Goal: Transaction & Acquisition: Purchase product/service

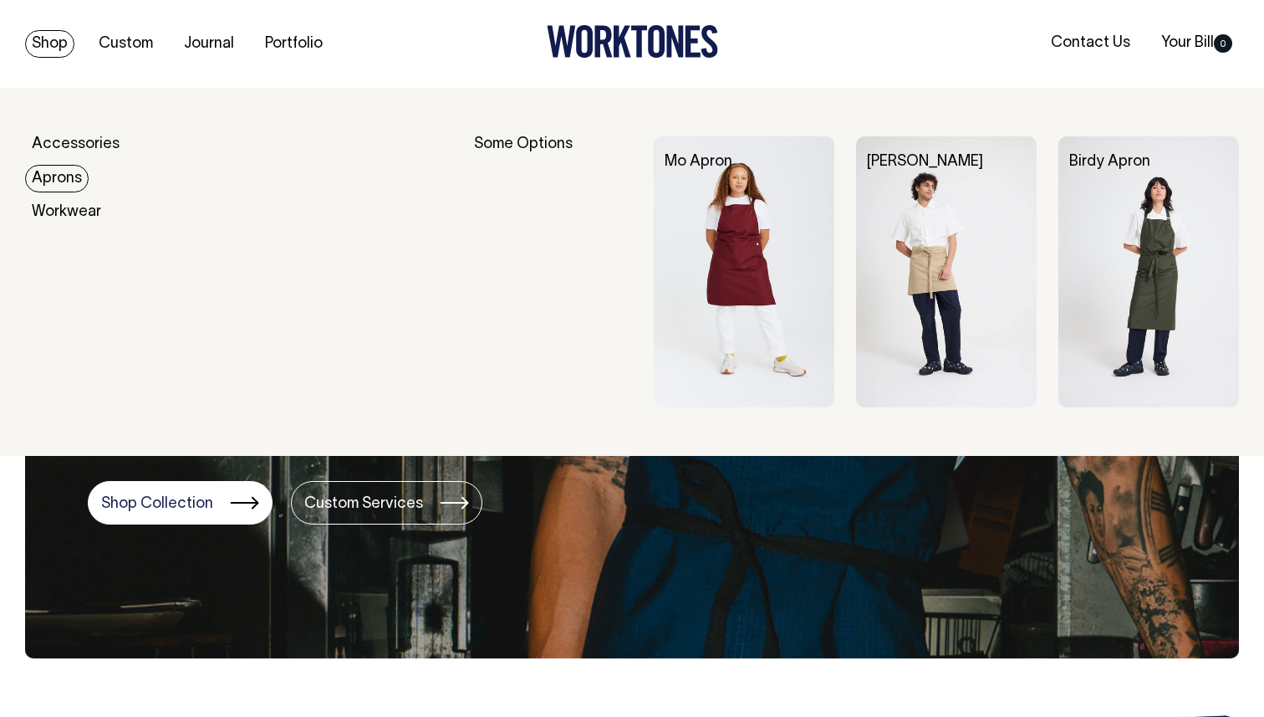
click at [43, 179] on link "Aprons" at bounding box center [57, 179] width 64 height 28
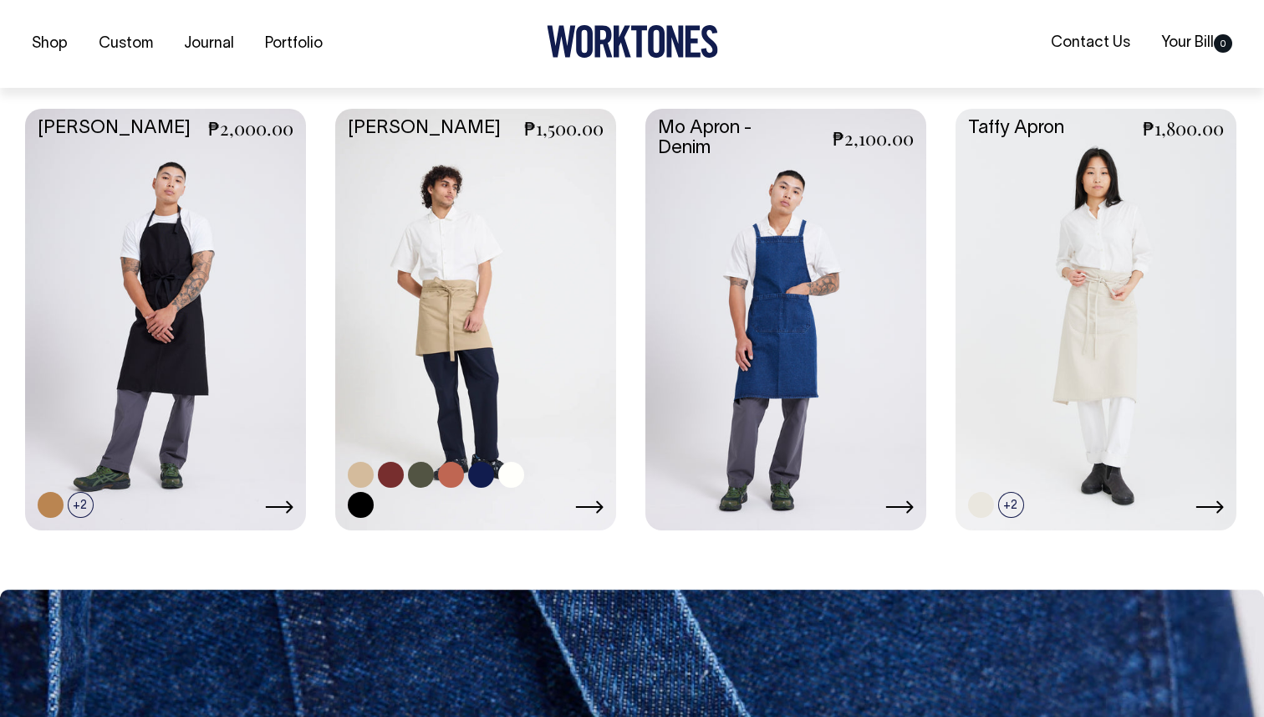
scroll to position [857, 0]
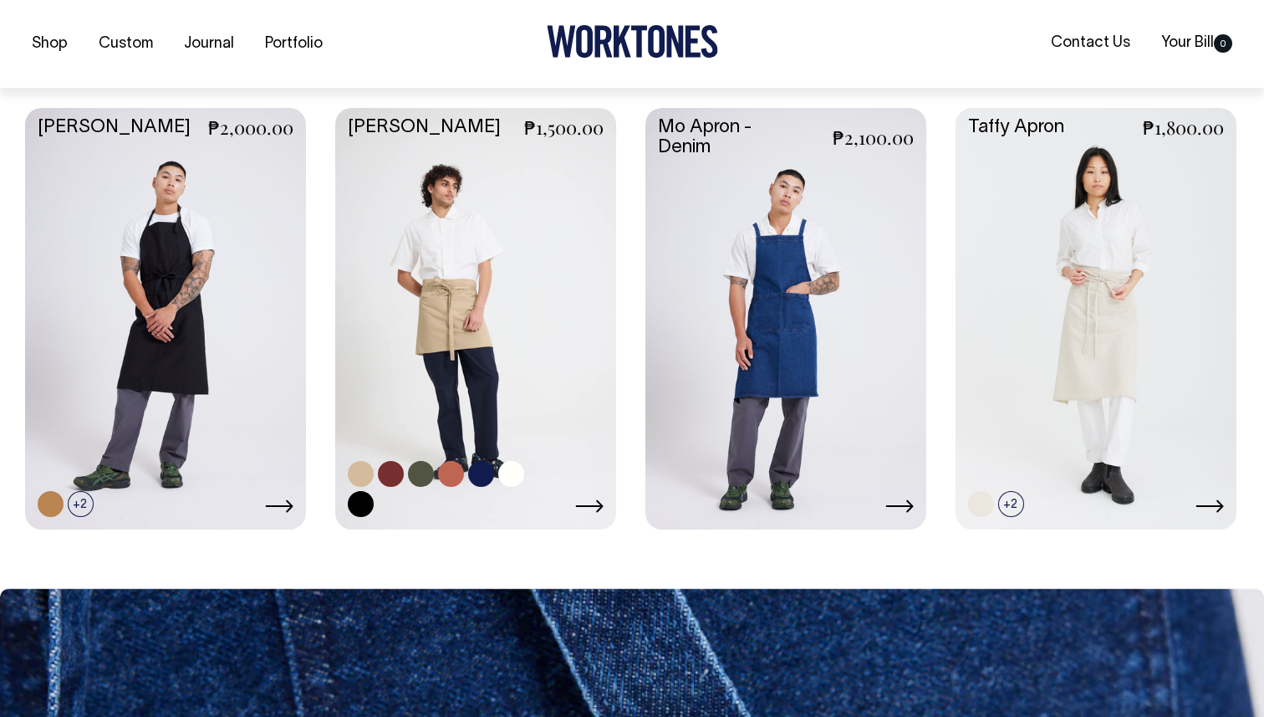
click at [462, 308] on link at bounding box center [475, 317] width 281 height 418
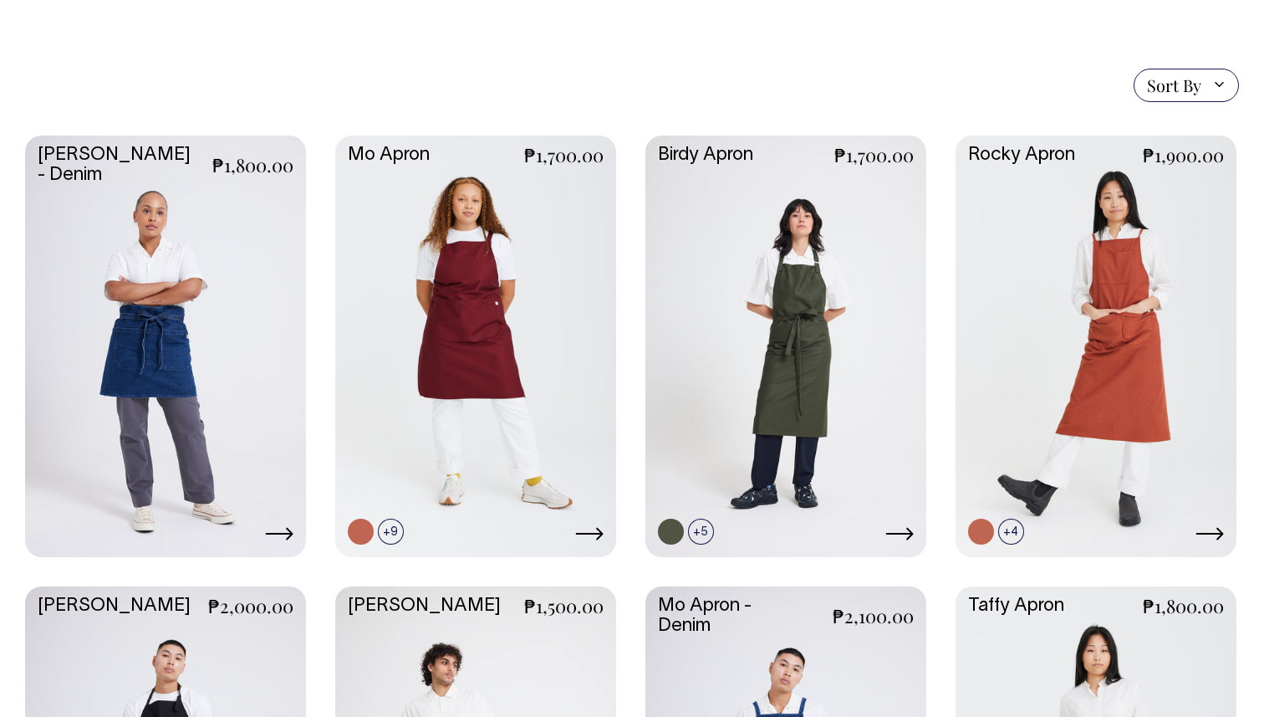
scroll to position [379, 0]
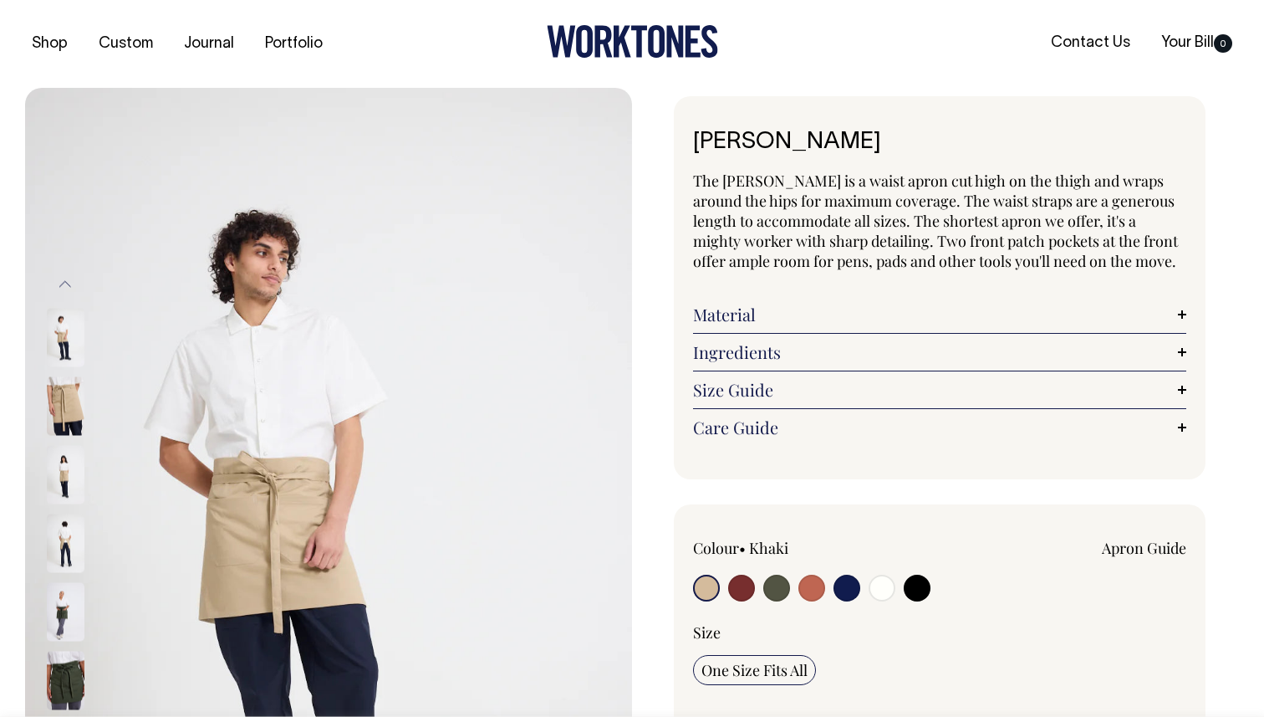
click at [60, 405] on img at bounding box center [66, 405] width 38 height 59
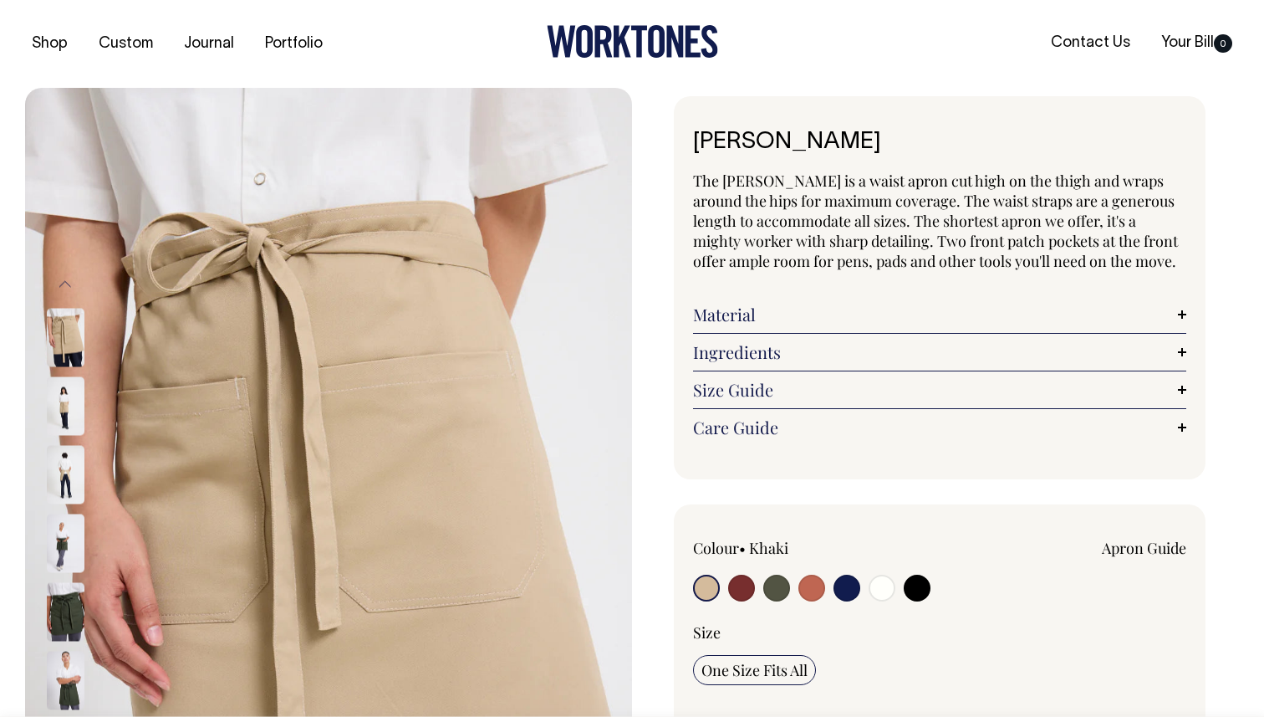
click at [64, 396] on img at bounding box center [66, 405] width 38 height 59
click at [58, 483] on img at bounding box center [66, 474] width 38 height 59
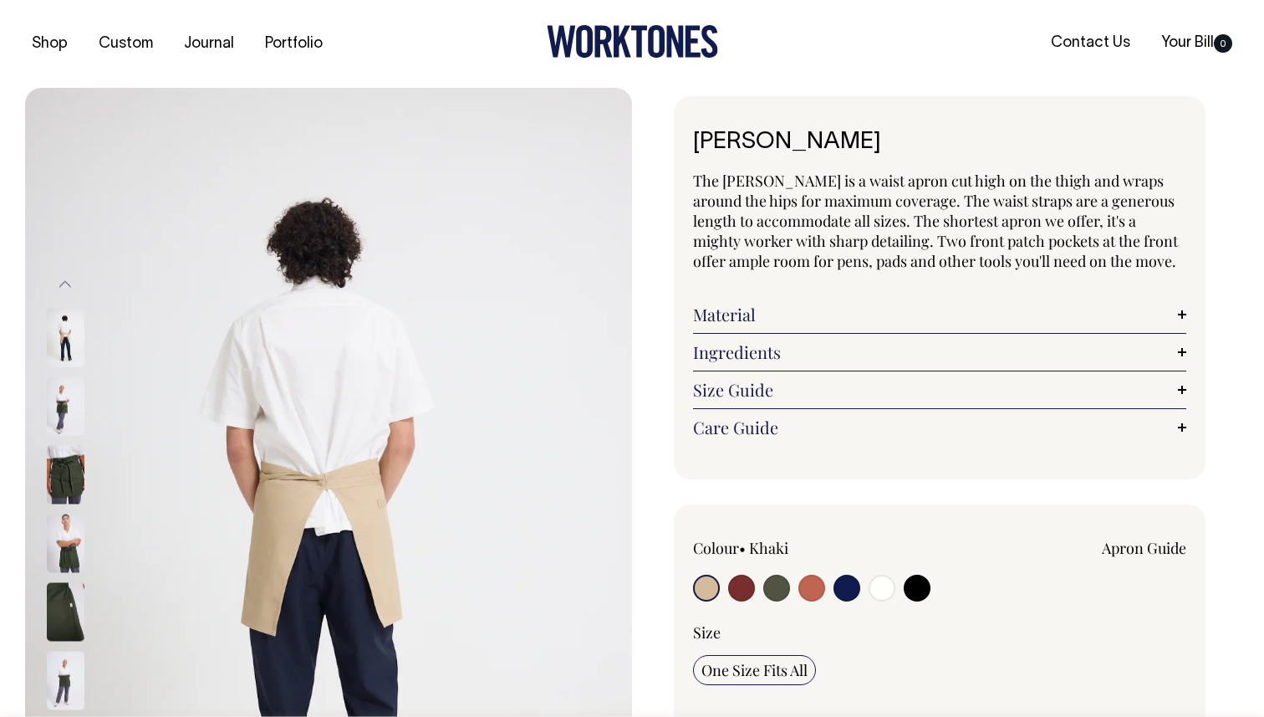
click at [66, 394] on img at bounding box center [66, 405] width 38 height 59
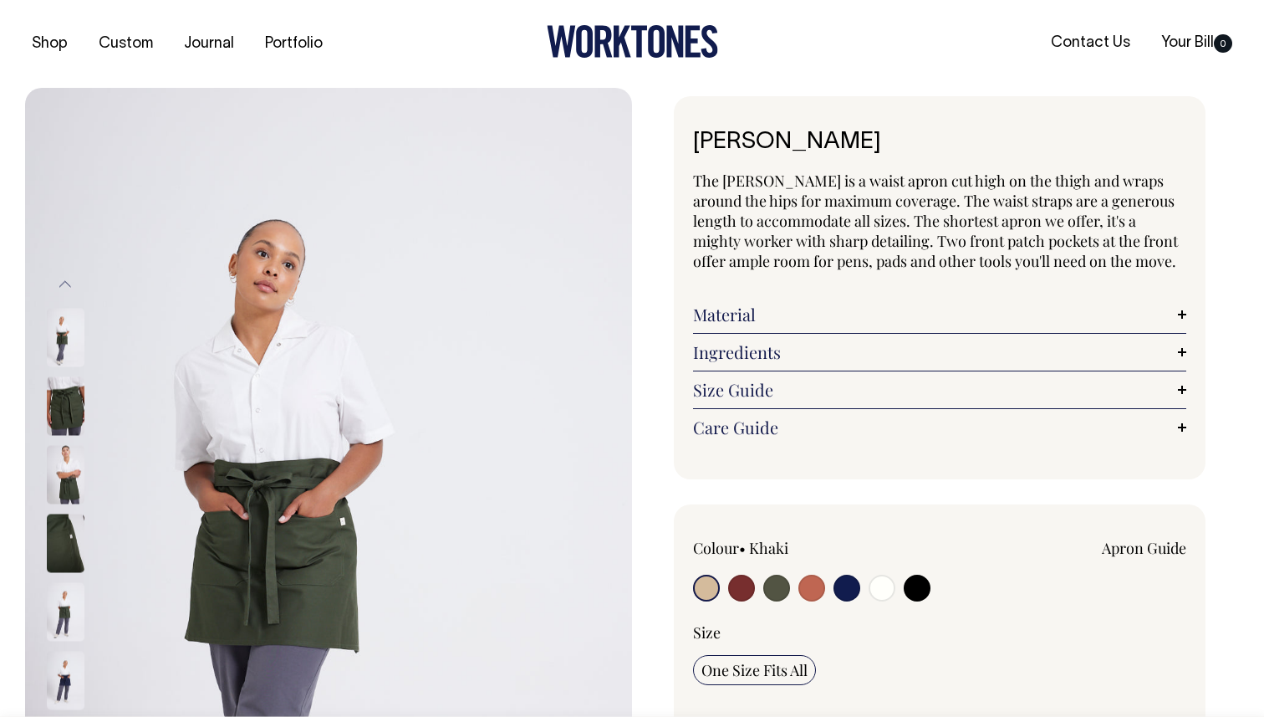
click at [64, 411] on img at bounding box center [66, 405] width 38 height 59
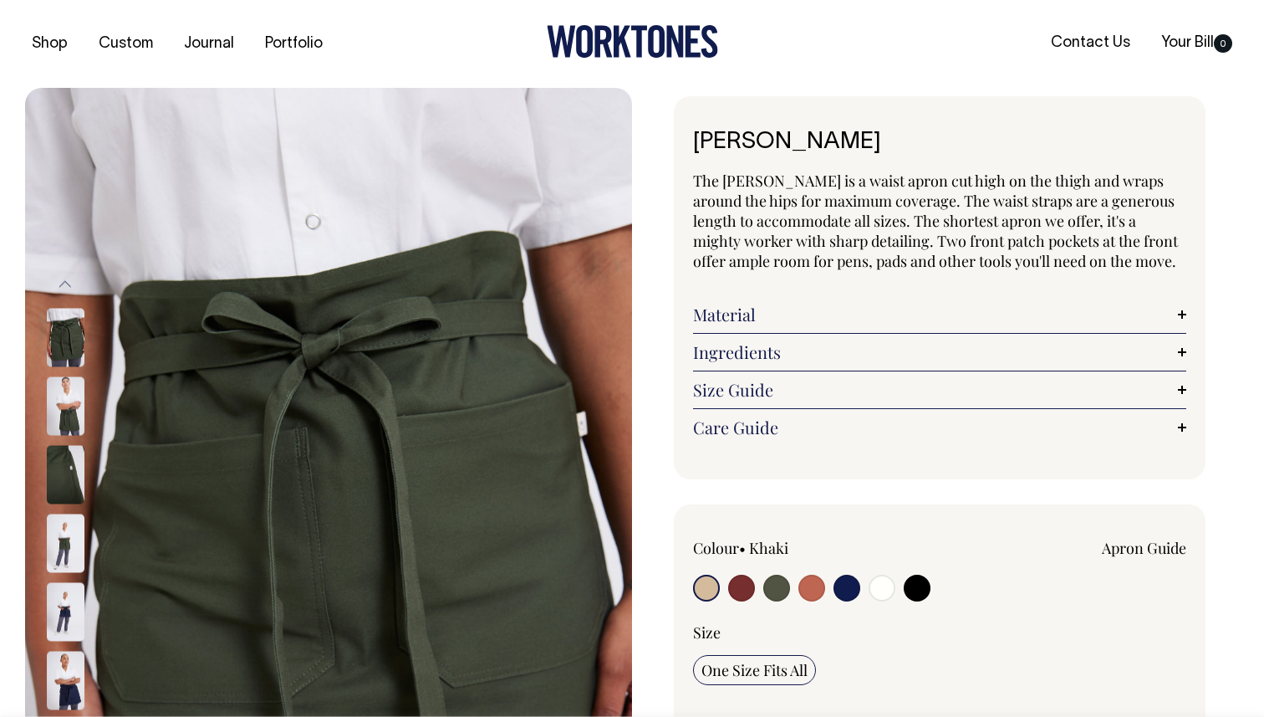
click at [68, 410] on img at bounding box center [66, 405] width 38 height 59
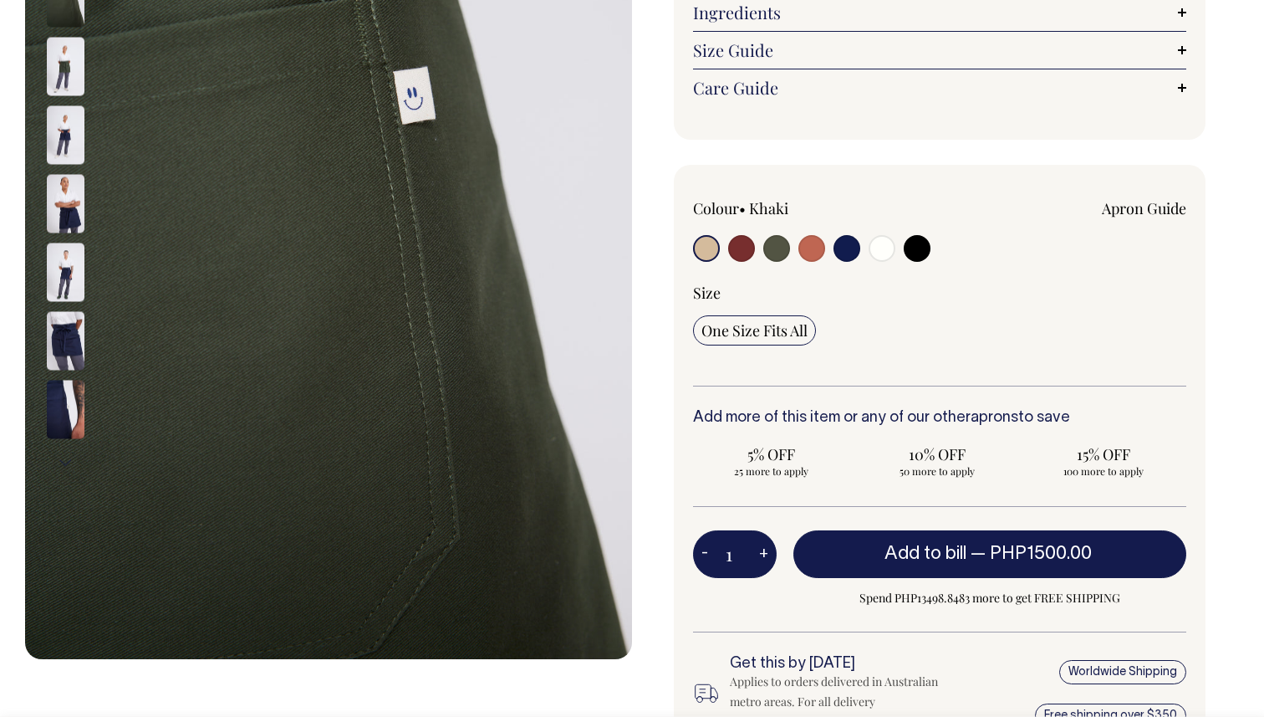
scroll to position [340, 0]
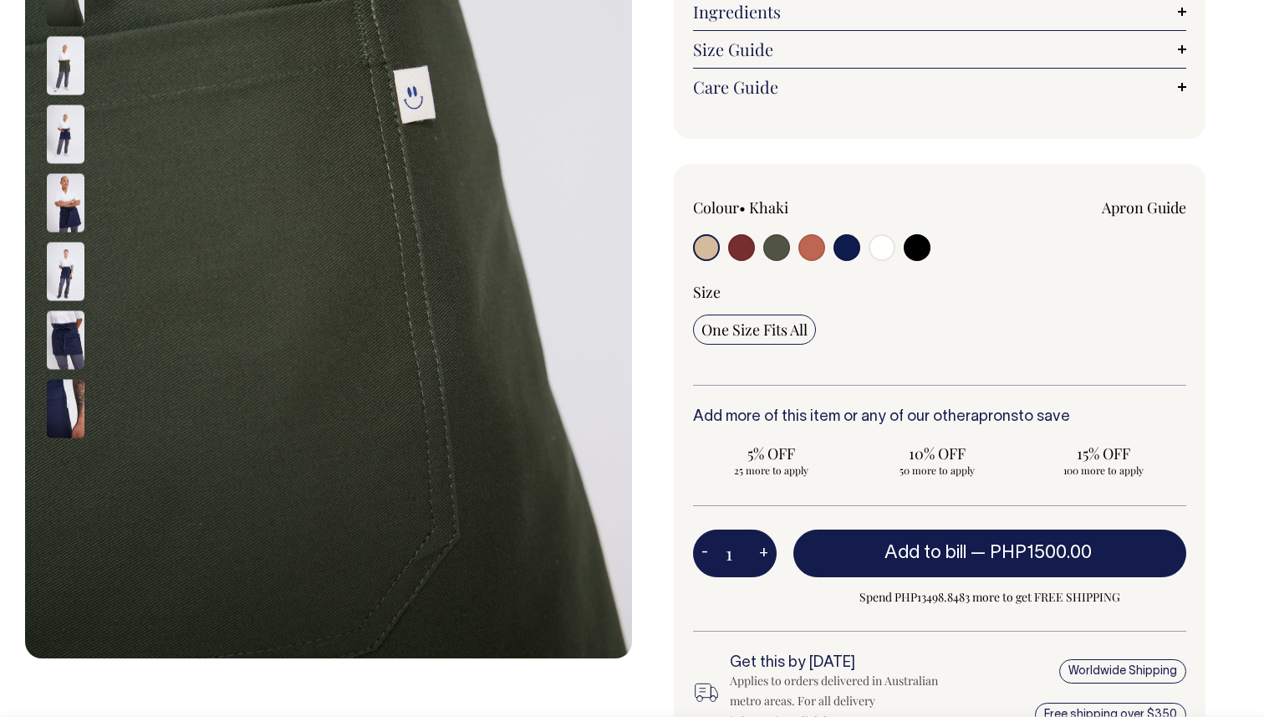
click at [62, 145] on img at bounding box center [66, 134] width 38 height 59
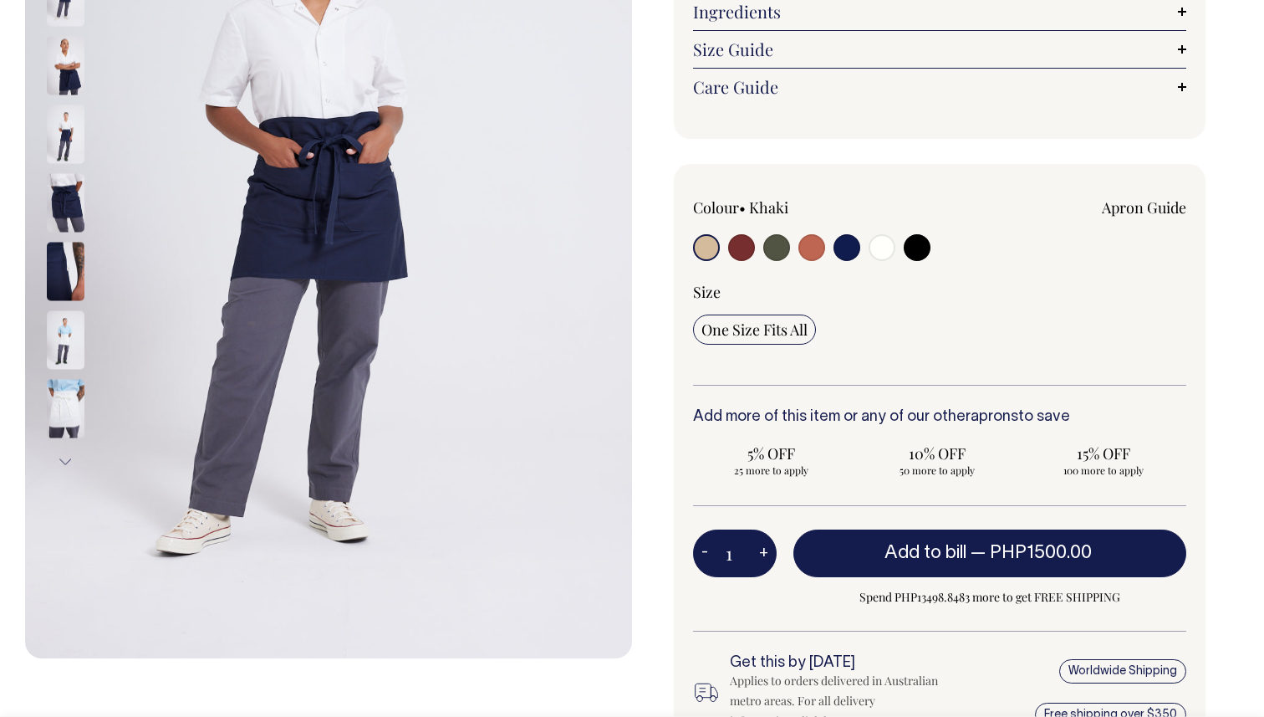
click at [68, 75] on img at bounding box center [66, 65] width 38 height 59
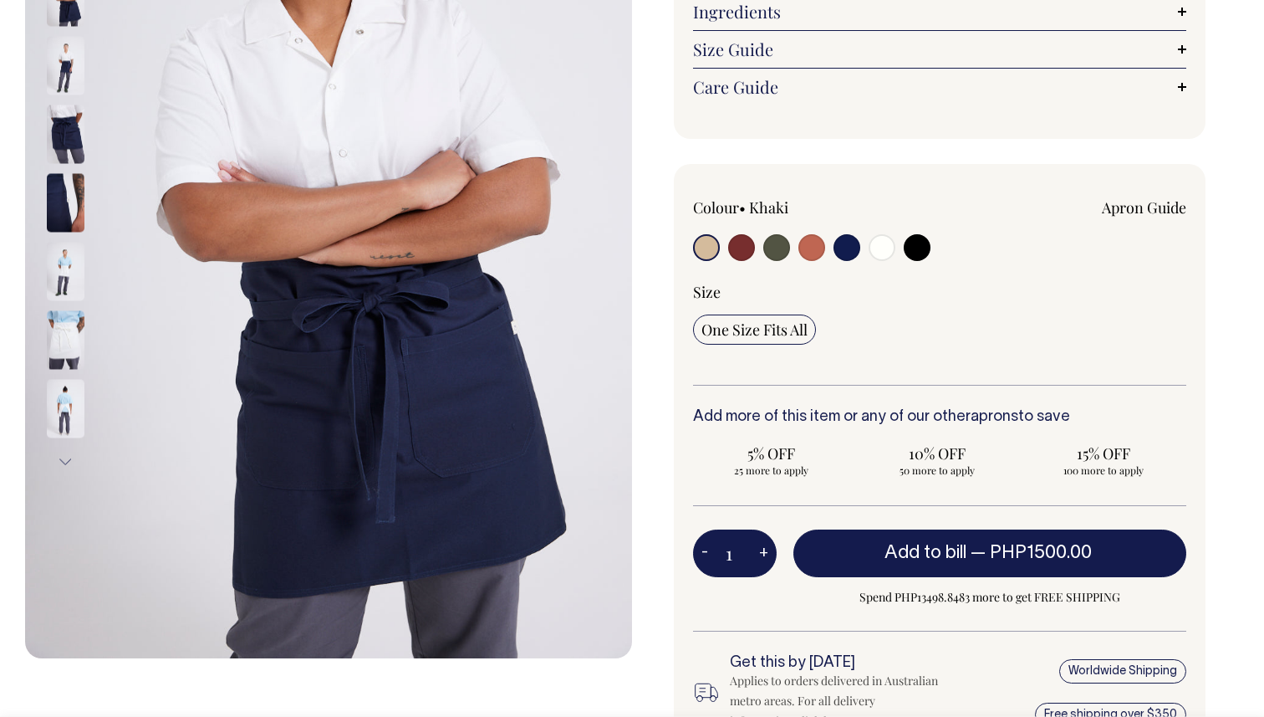
click at [74, 67] on img at bounding box center [66, 65] width 38 height 59
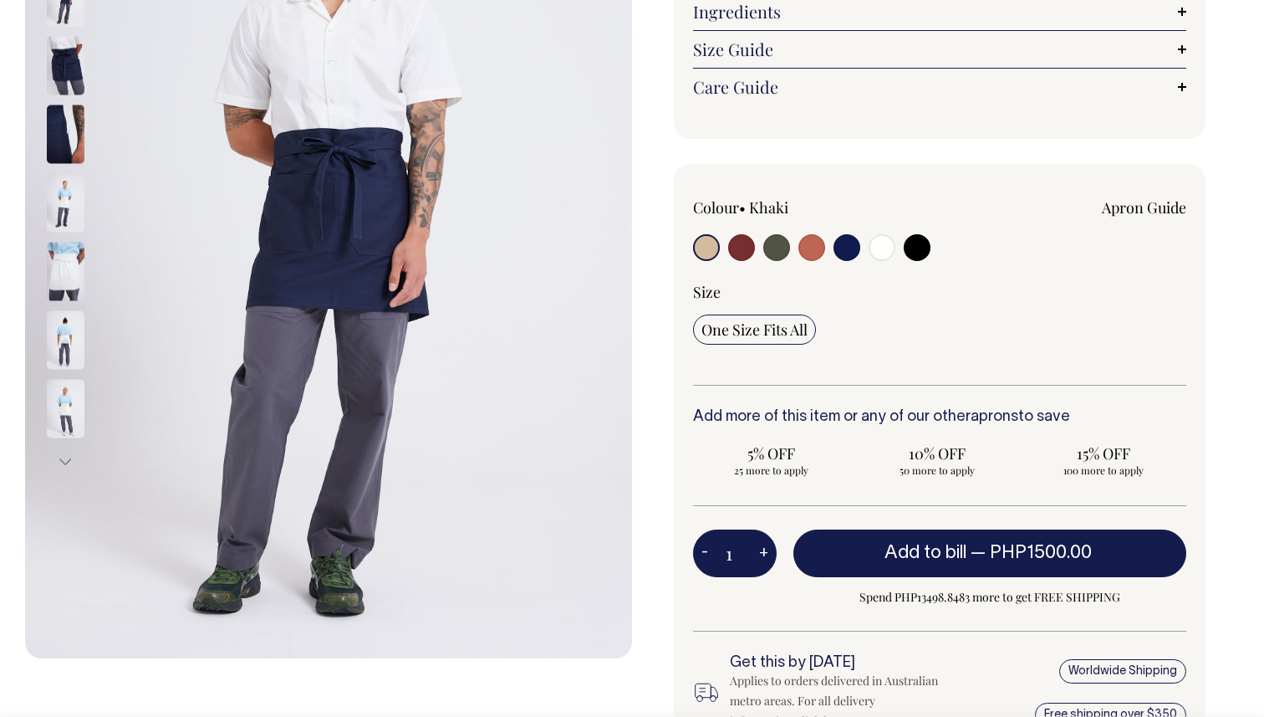
click at [71, 133] on img at bounding box center [66, 134] width 38 height 59
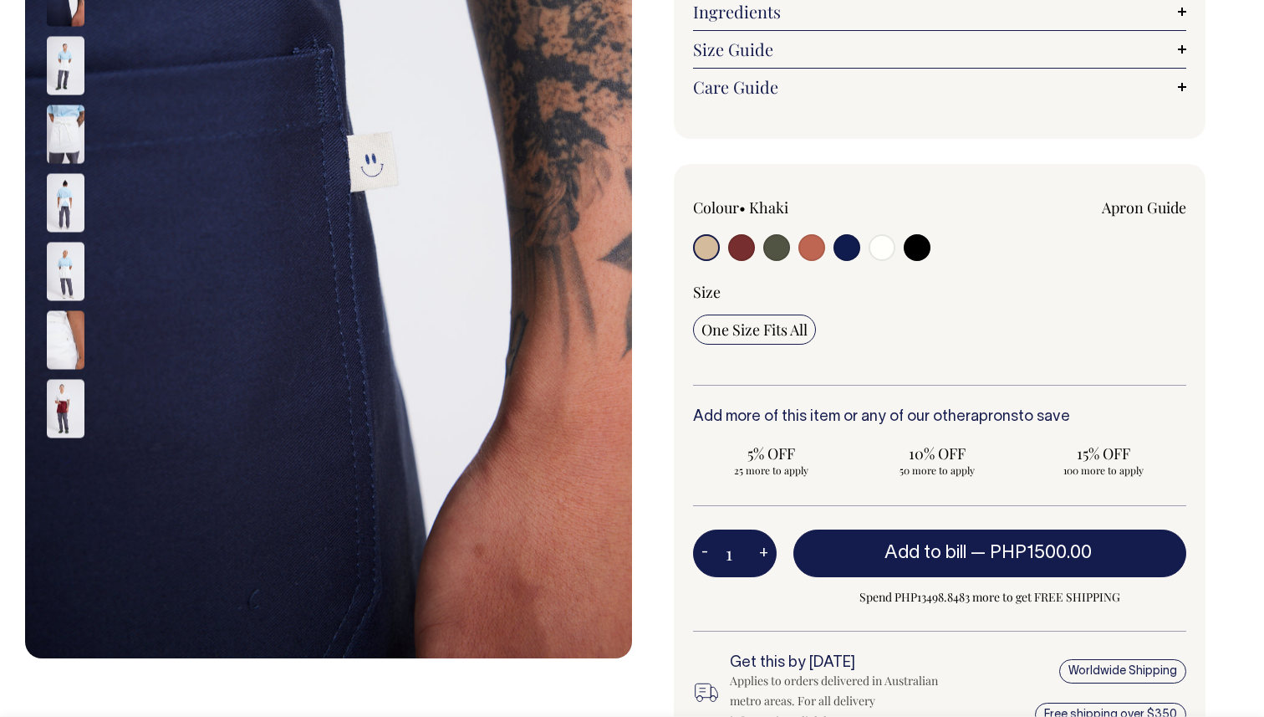
click at [72, 139] on img at bounding box center [66, 134] width 38 height 59
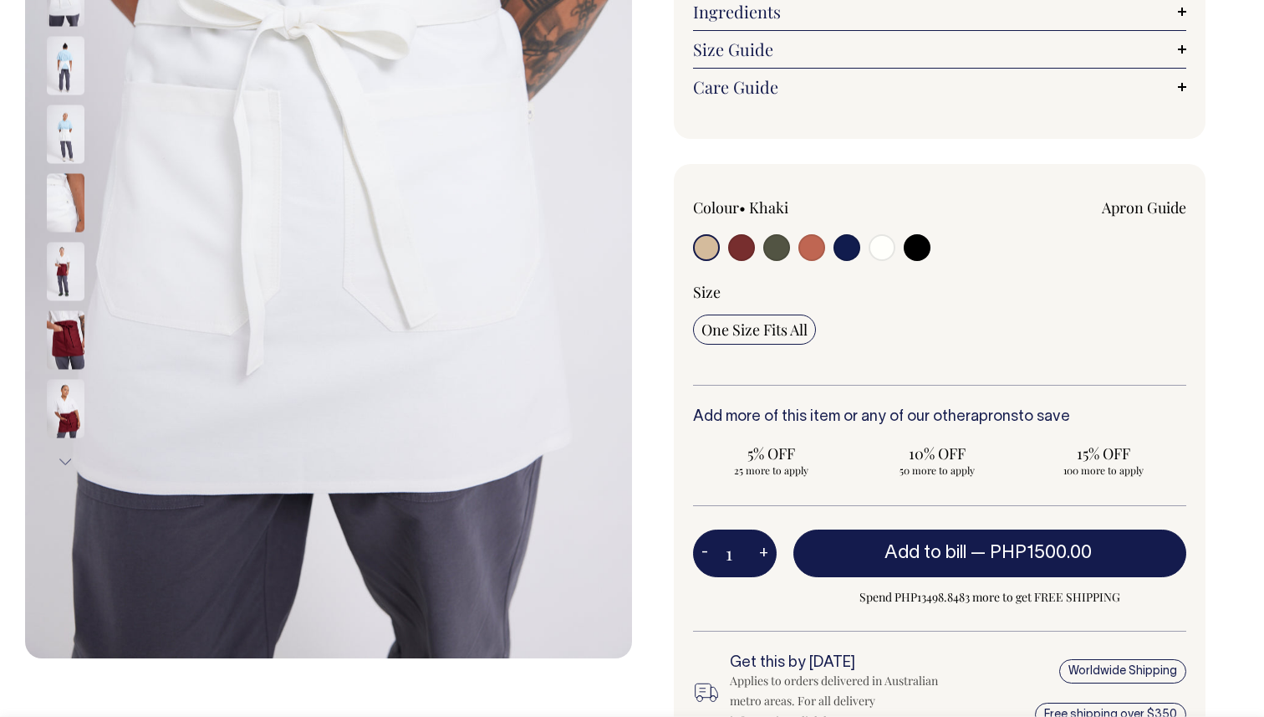
click at [66, 187] on img at bounding box center [66, 202] width 38 height 59
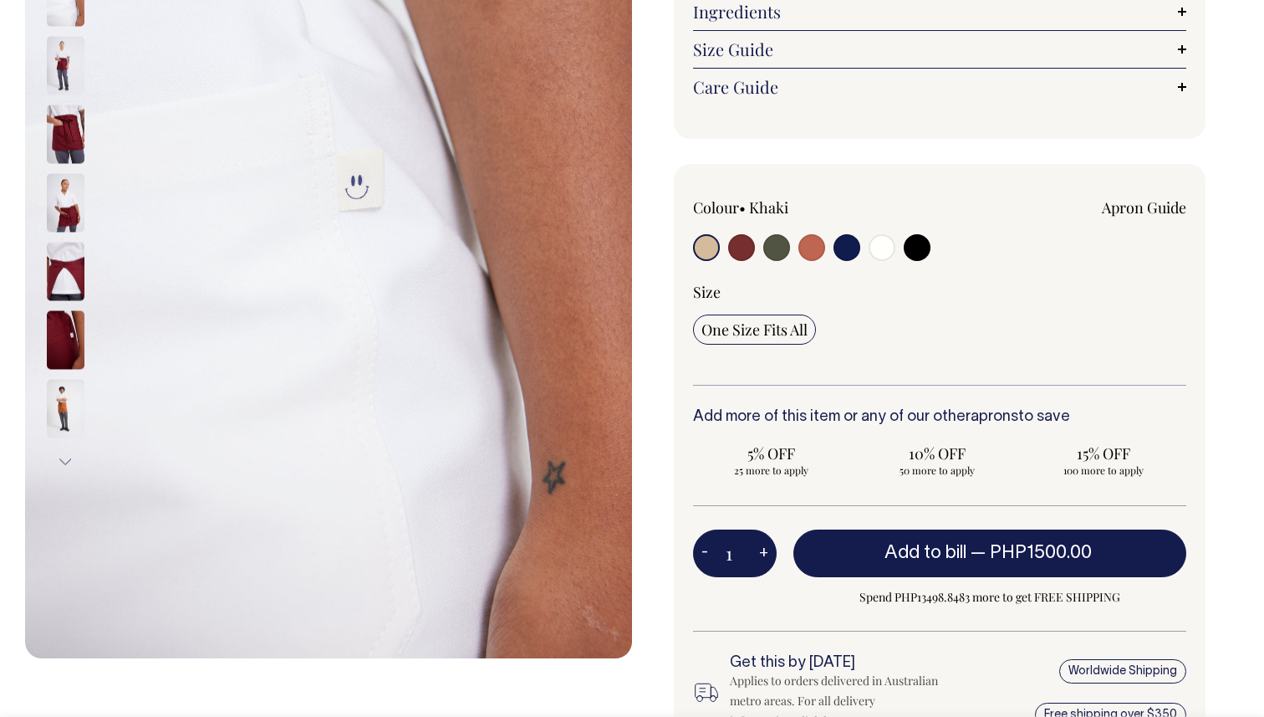
click at [913, 248] on input "radio" at bounding box center [917, 247] width 27 height 27
radio input "true"
select select "Black"
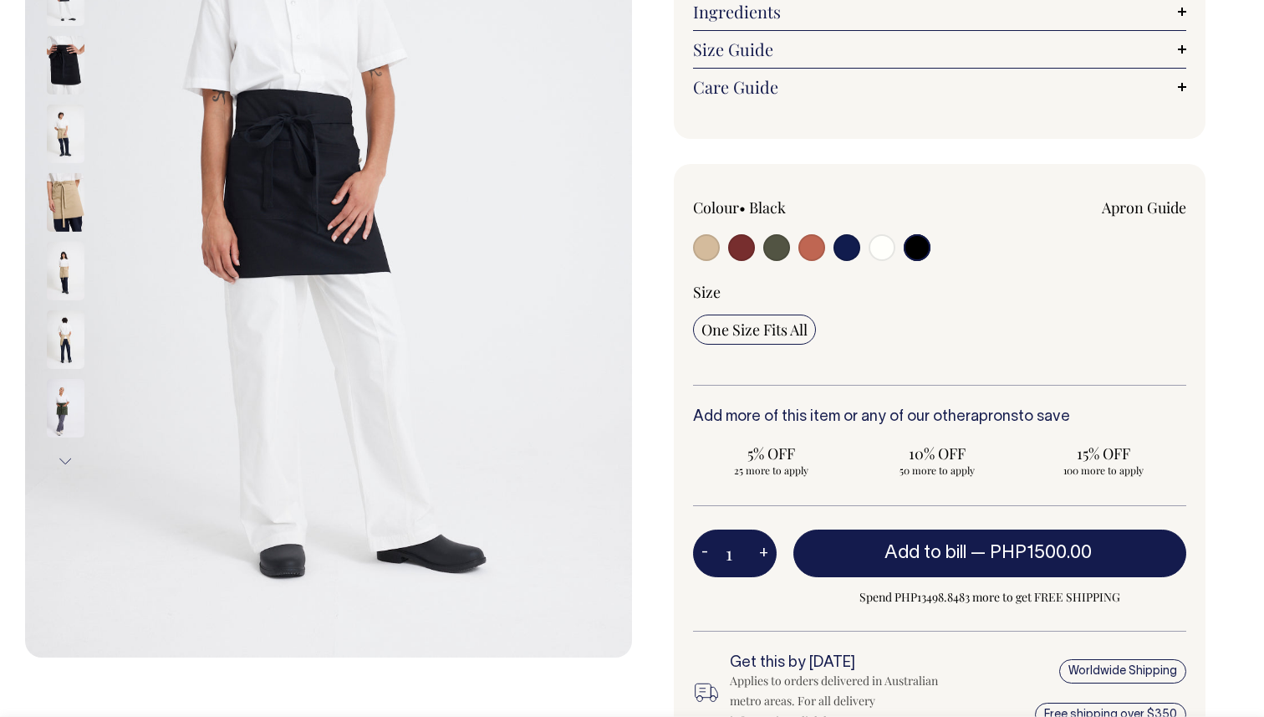
click at [61, 64] on img at bounding box center [66, 65] width 38 height 59
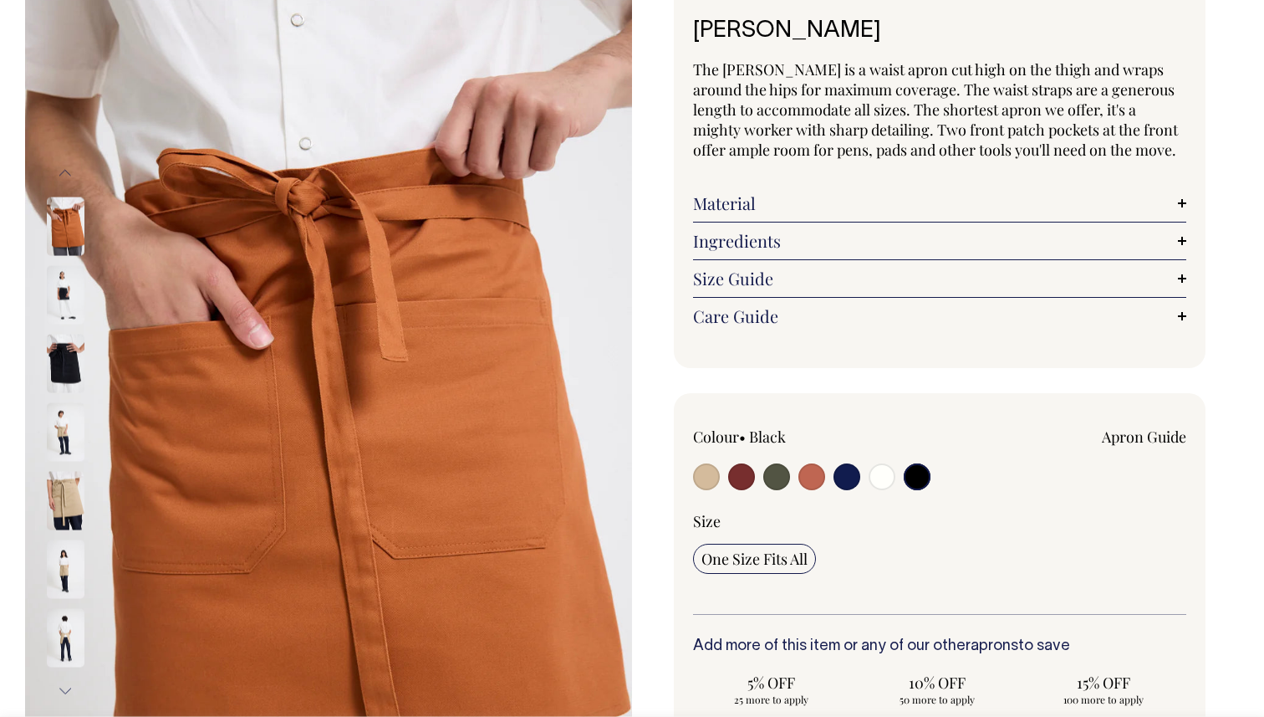
click at [56, 278] on img at bounding box center [66, 294] width 38 height 59
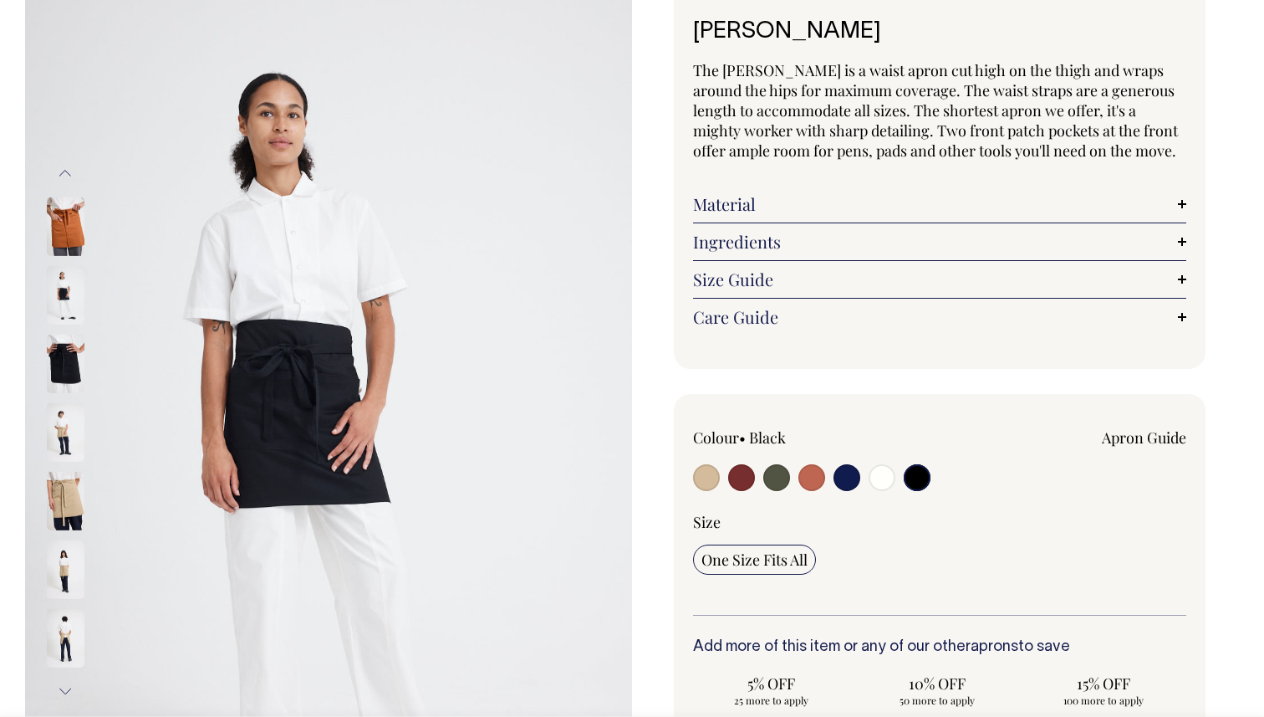
scroll to position [110, 0]
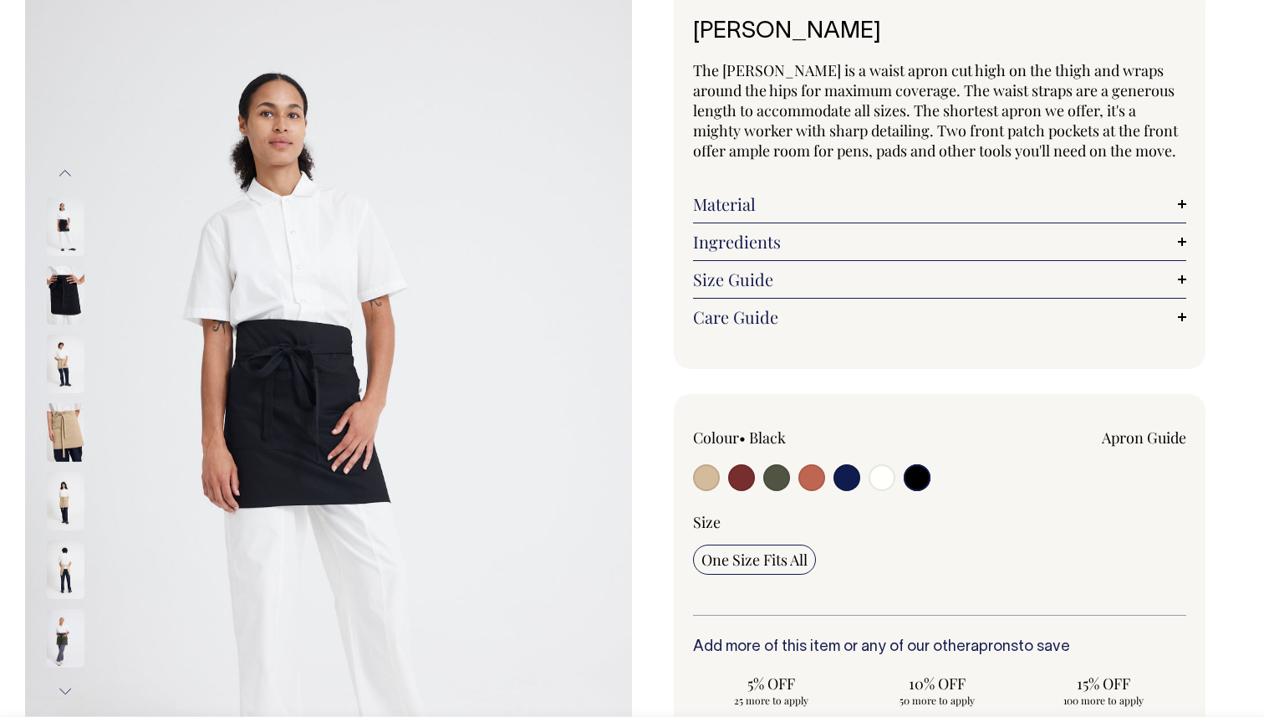
click at [72, 301] on img at bounding box center [66, 295] width 38 height 59
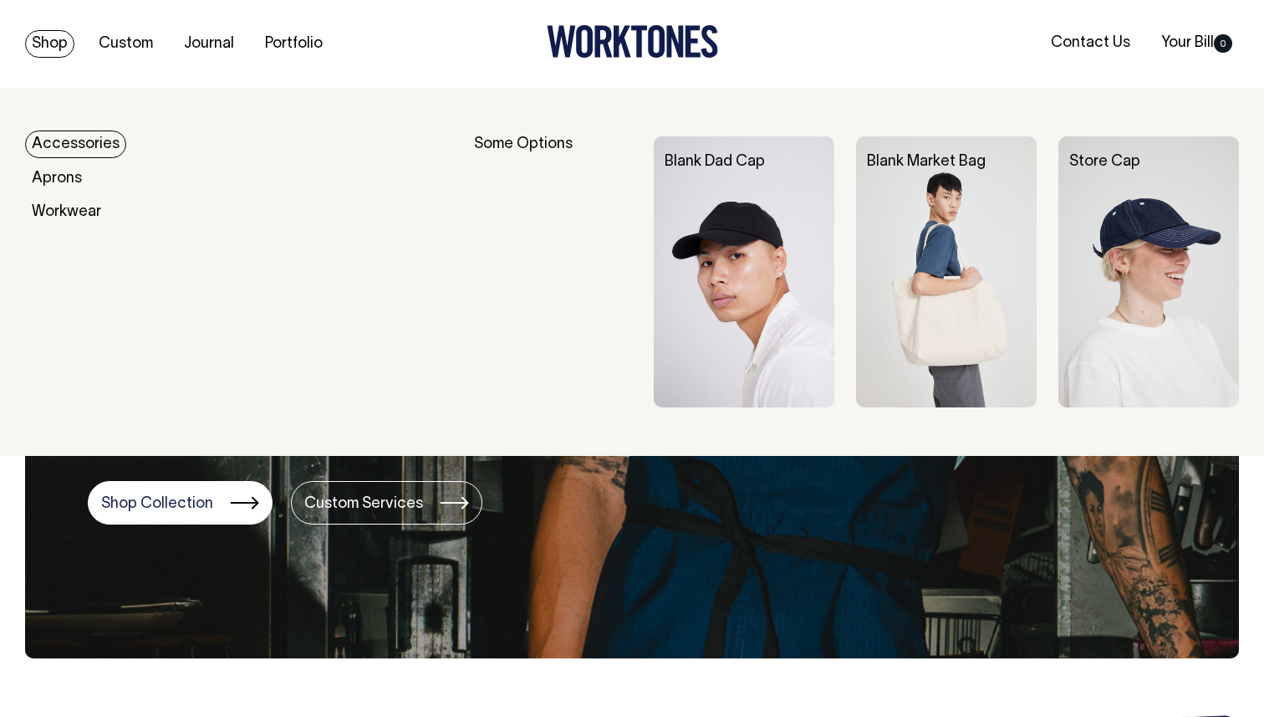
click at [86, 151] on link "Accessories" at bounding box center [75, 144] width 101 height 28
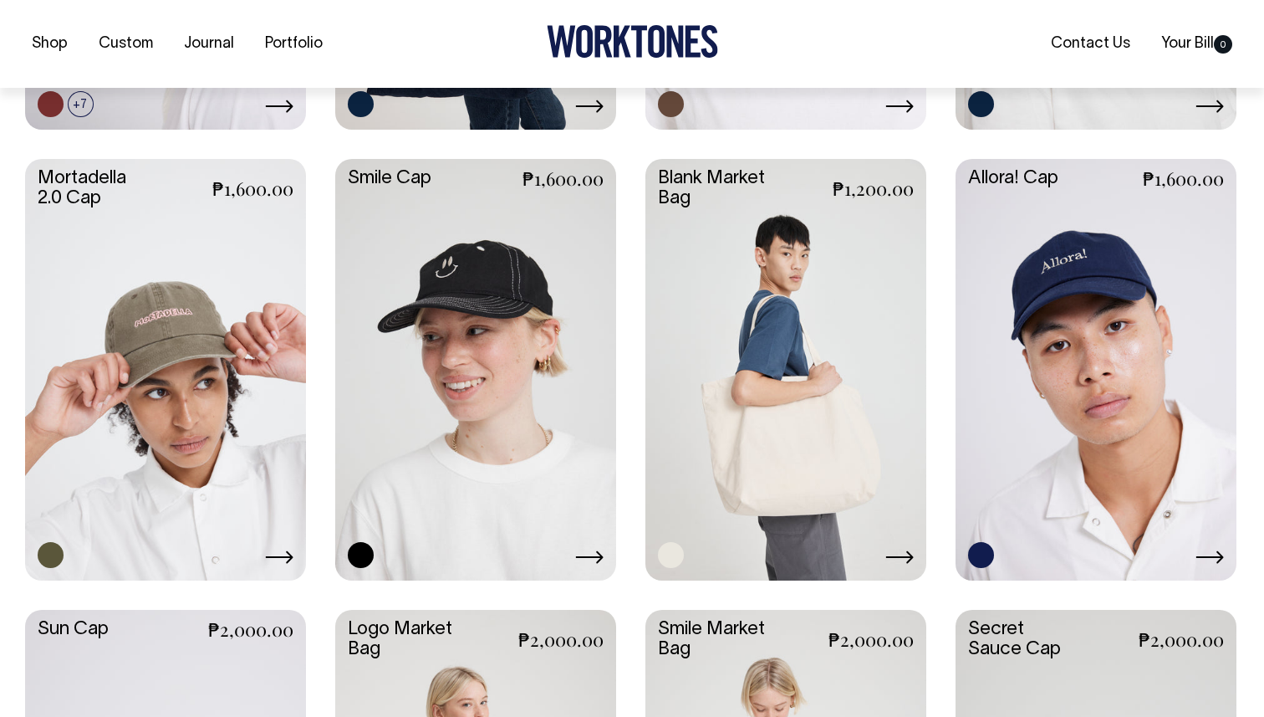
scroll to position [807, 0]
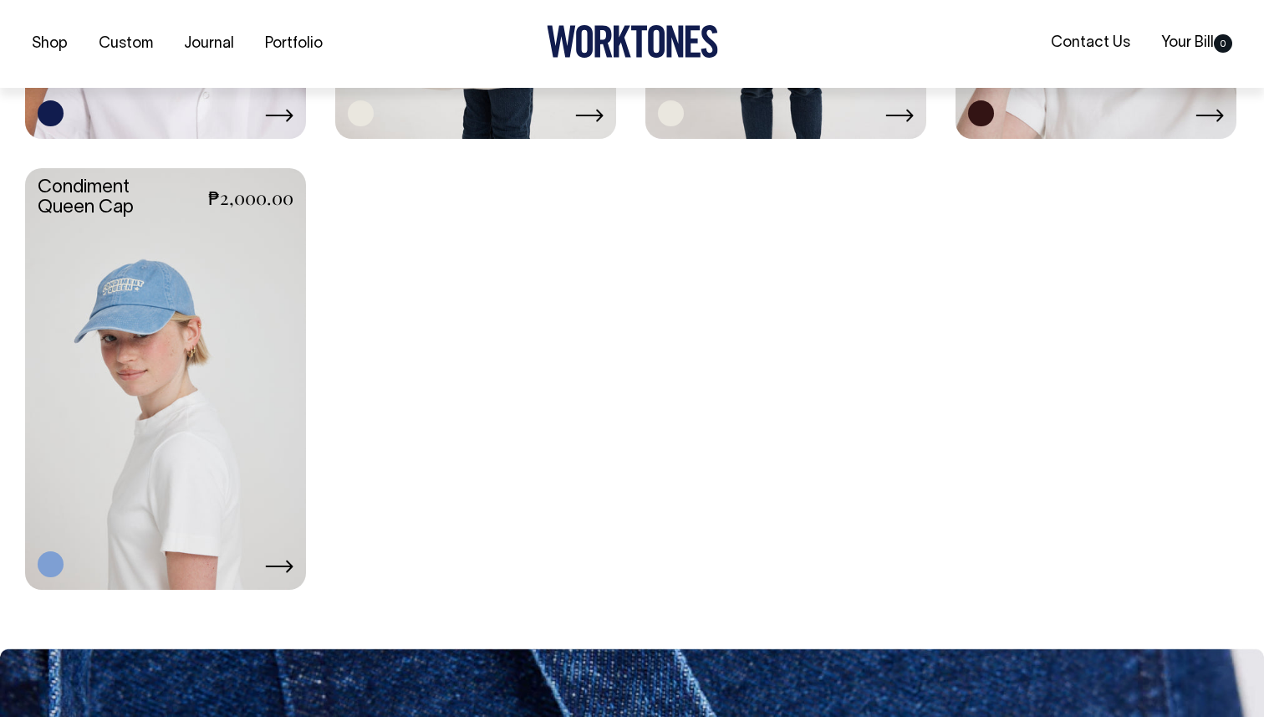
click at [172, 324] on link at bounding box center [165, 377] width 281 height 418
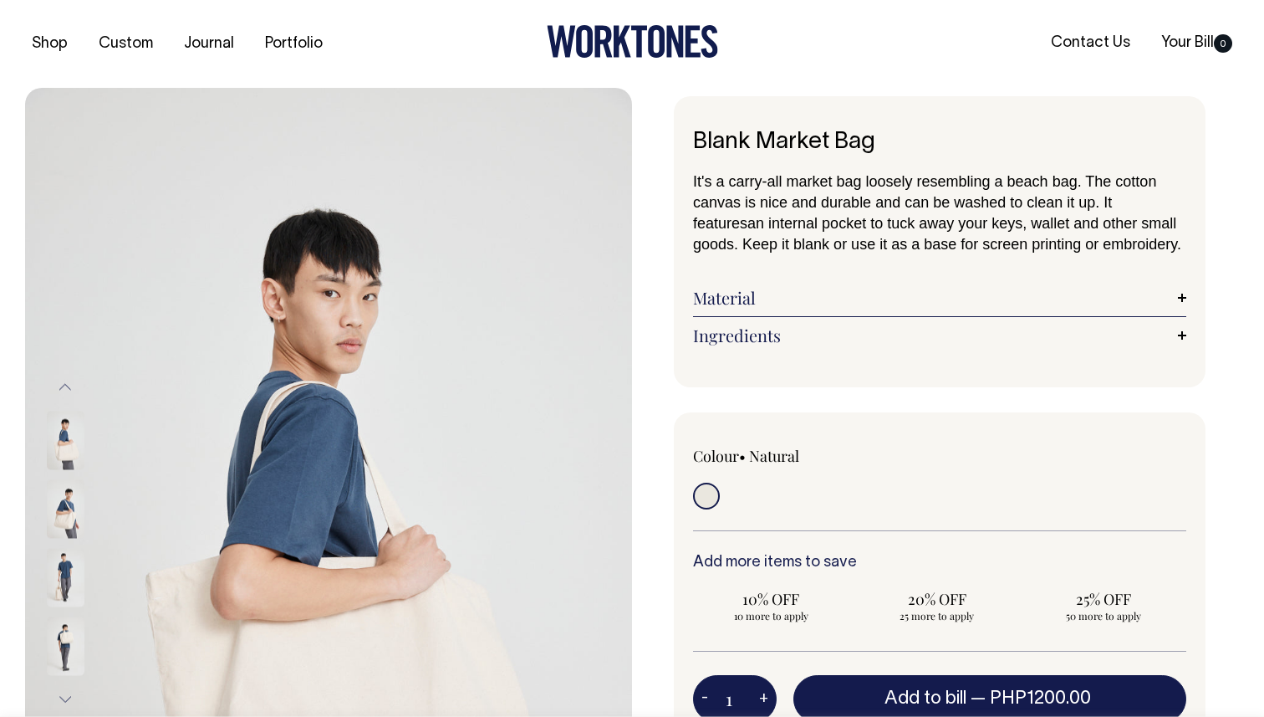
click at [54, 449] on img at bounding box center [66, 440] width 38 height 59
click at [74, 505] on img at bounding box center [66, 508] width 38 height 59
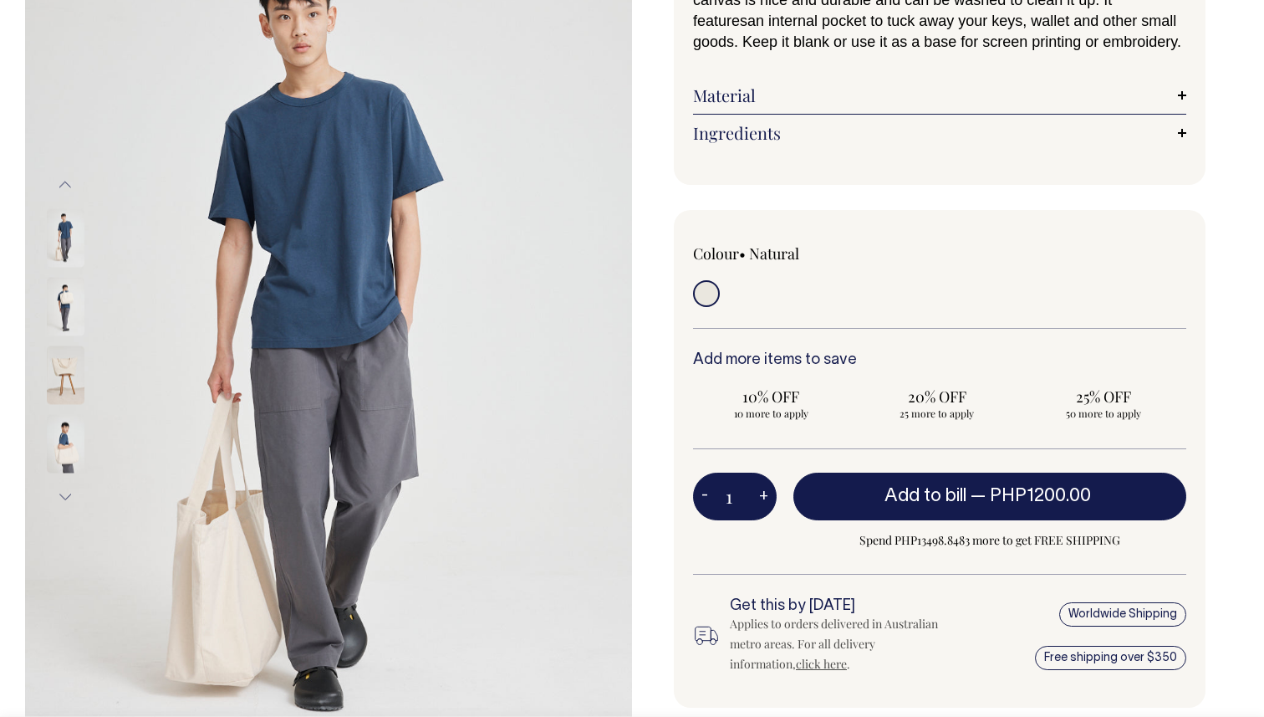
scroll to position [203, 0]
click at [69, 365] on img at bounding box center [66, 373] width 38 height 59
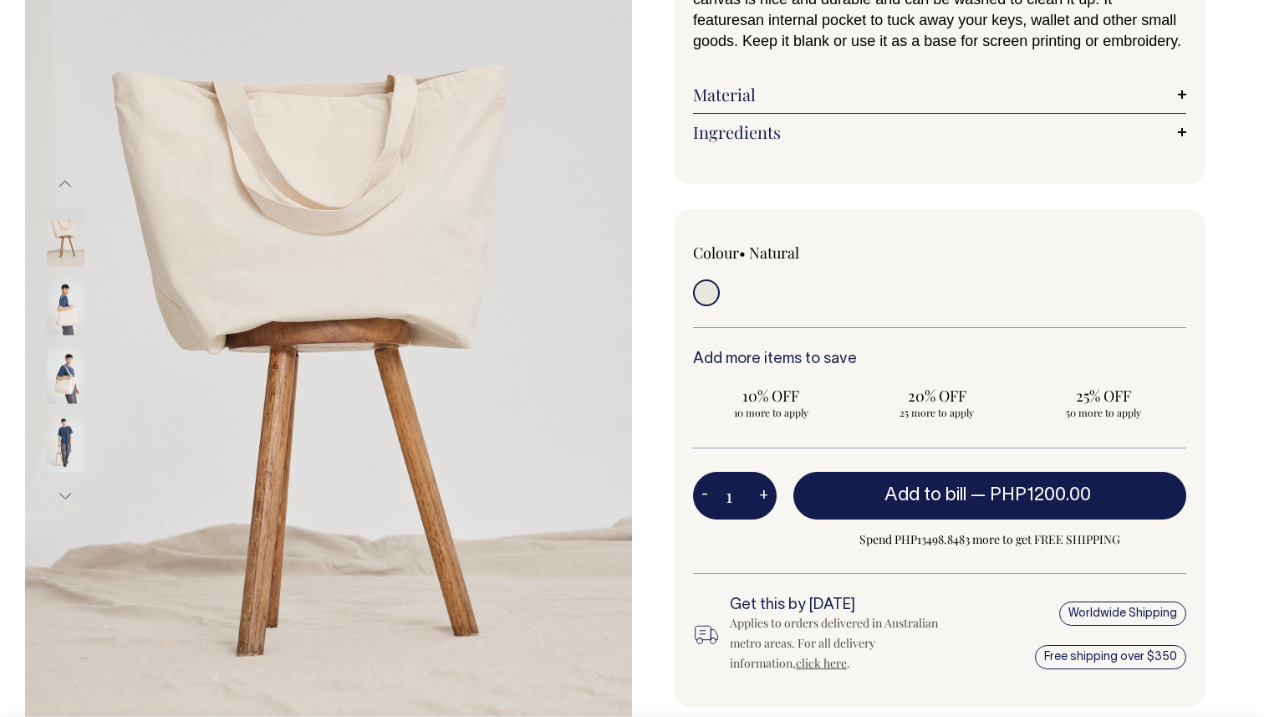
click at [64, 311] on img at bounding box center [66, 305] width 38 height 59
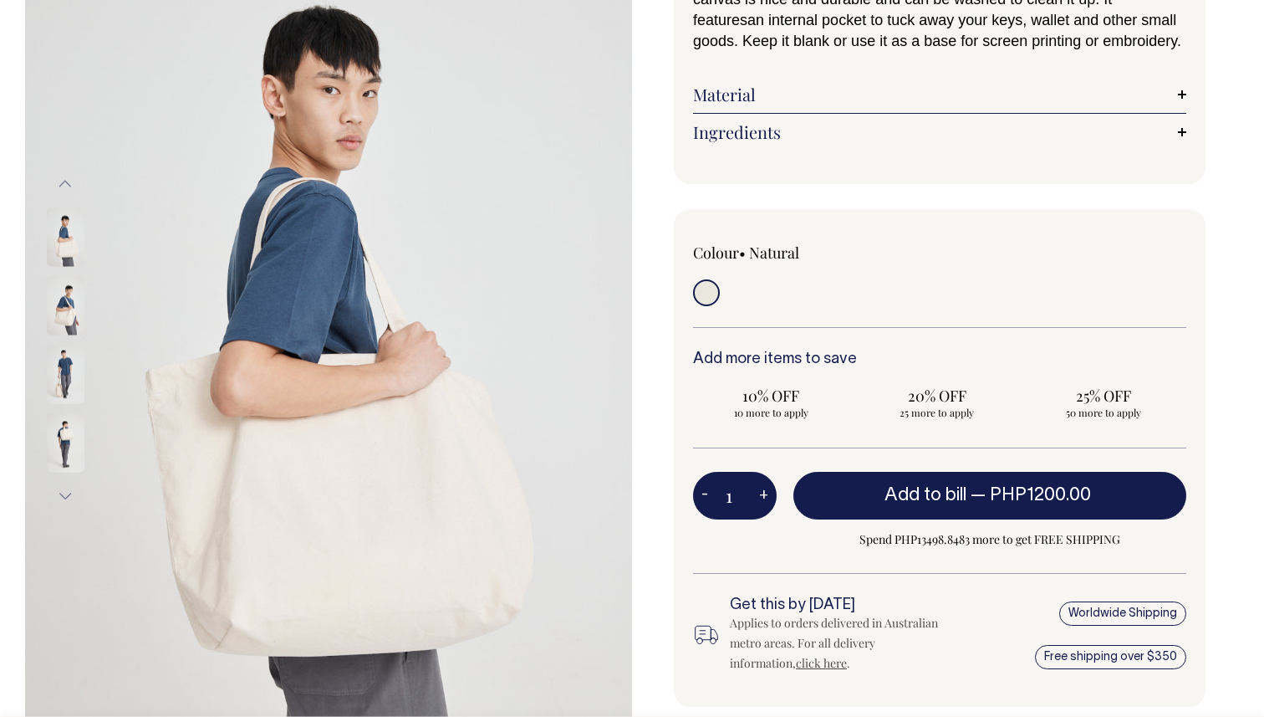
click at [64, 310] on img at bounding box center [66, 305] width 38 height 59
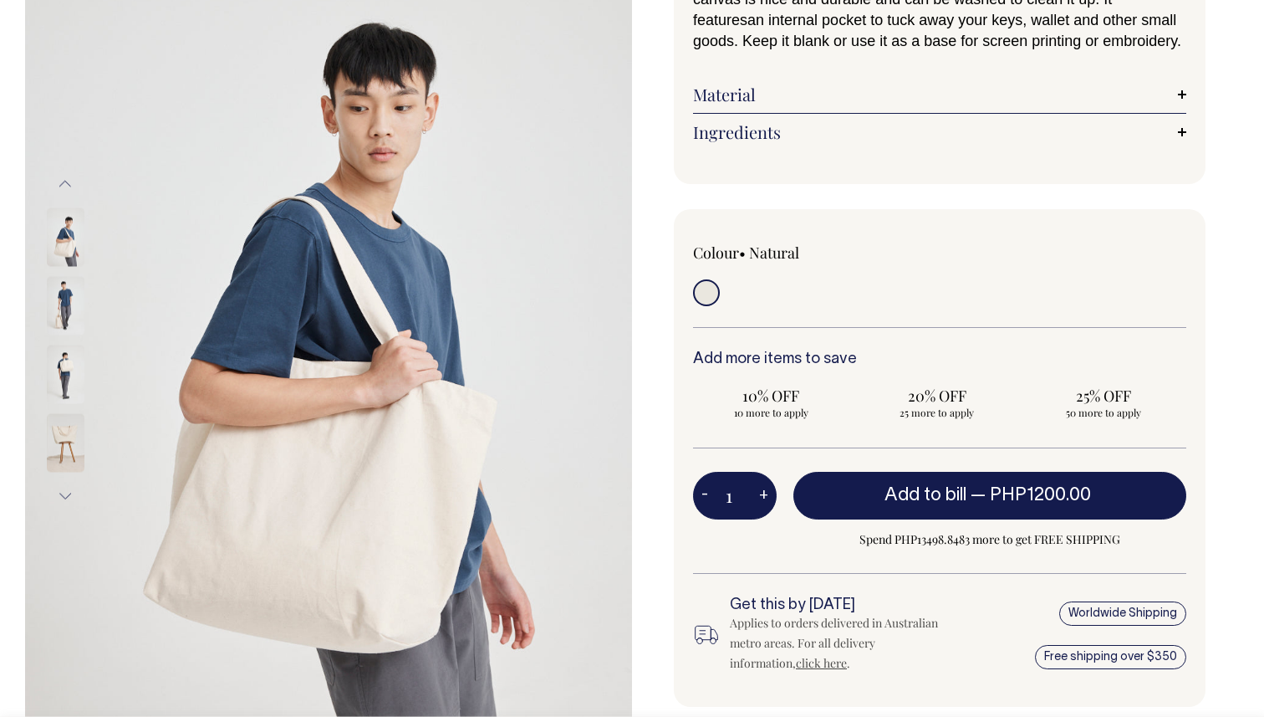
click at [67, 304] on img at bounding box center [66, 305] width 38 height 59
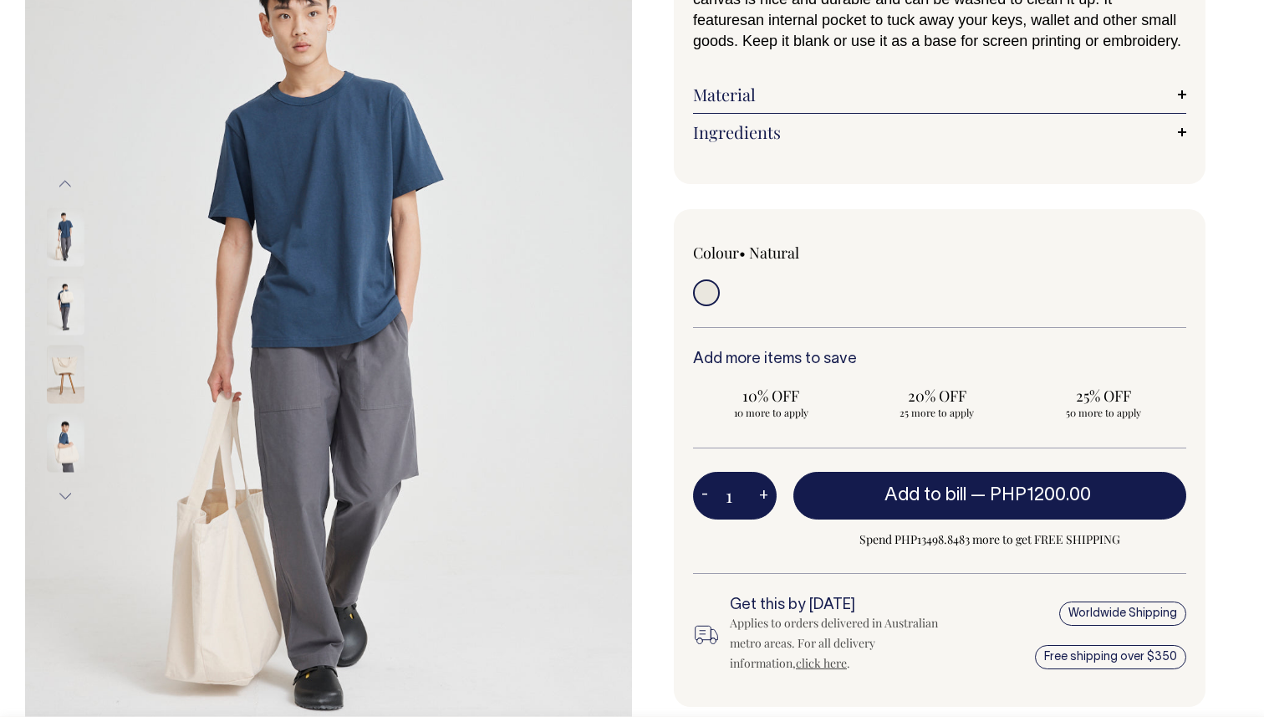
click at [61, 332] on img at bounding box center [66, 305] width 38 height 59
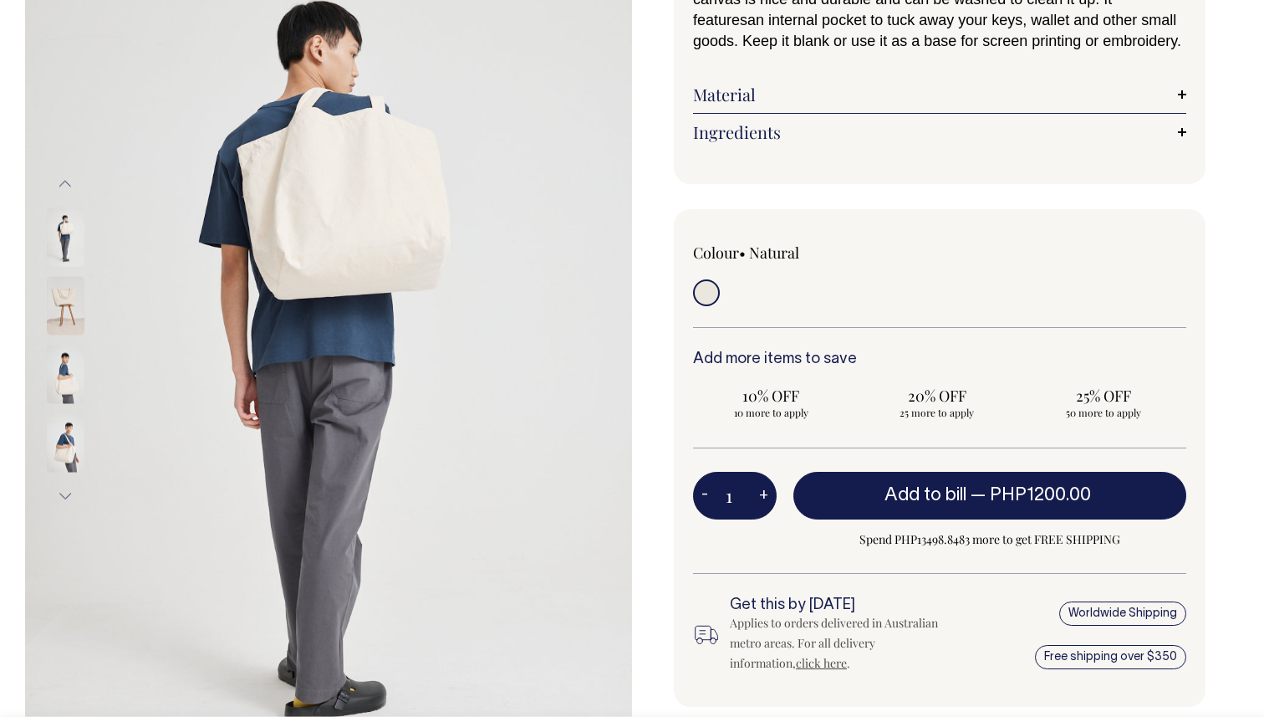
click at [62, 317] on img at bounding box center [66, 305] width 38 height 59
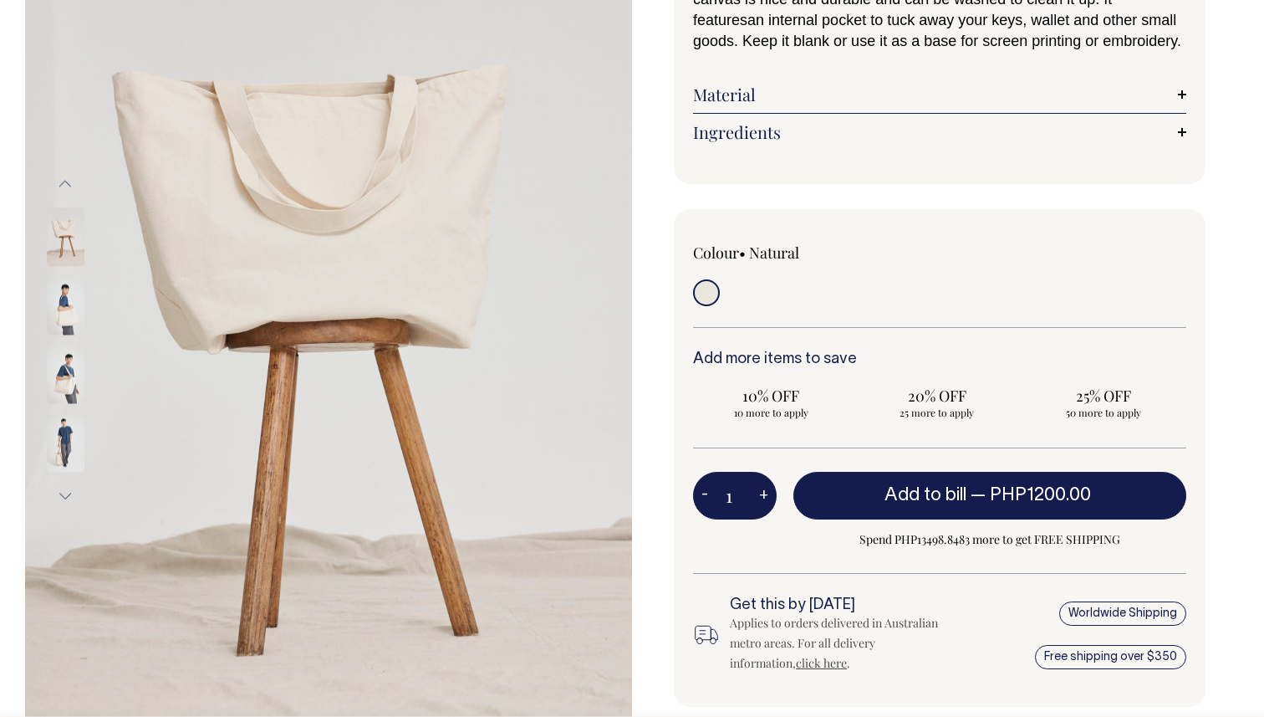
click at [66, 369] on img at bounding box center [66, 373] width 38 height 59
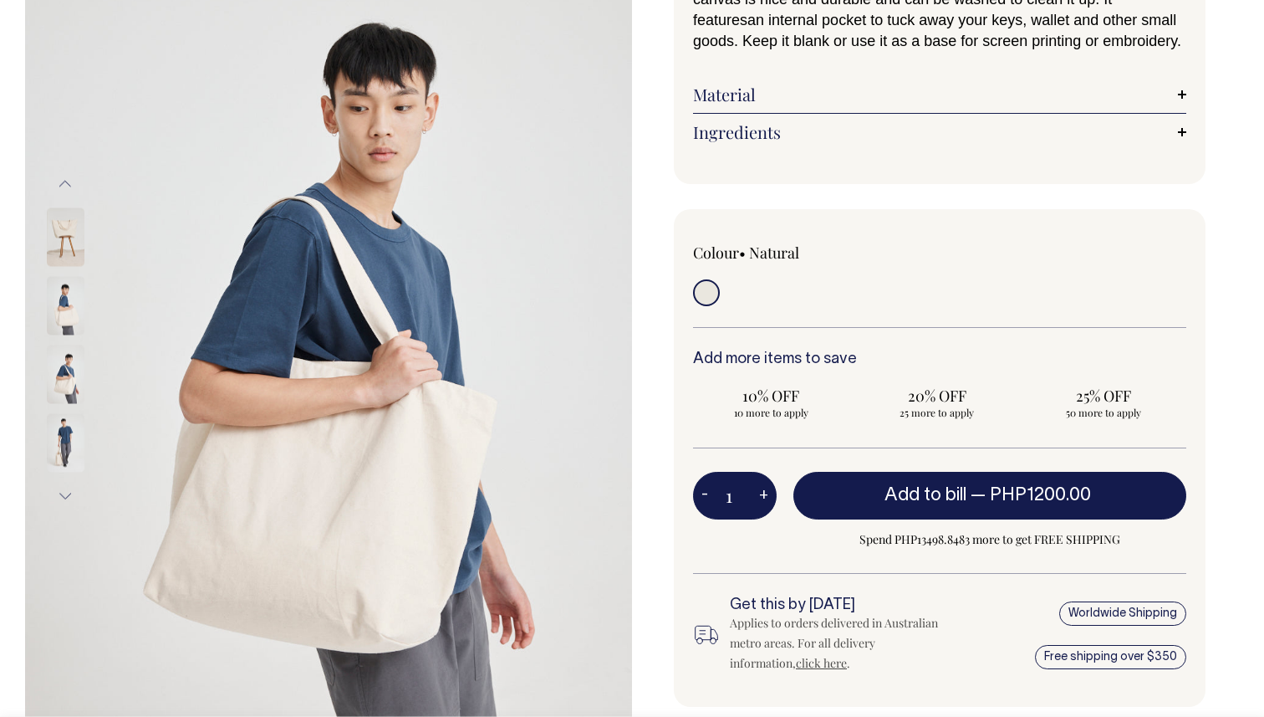
click at [63, 403] on img at bounding box center [66, 373] width 38 height 59
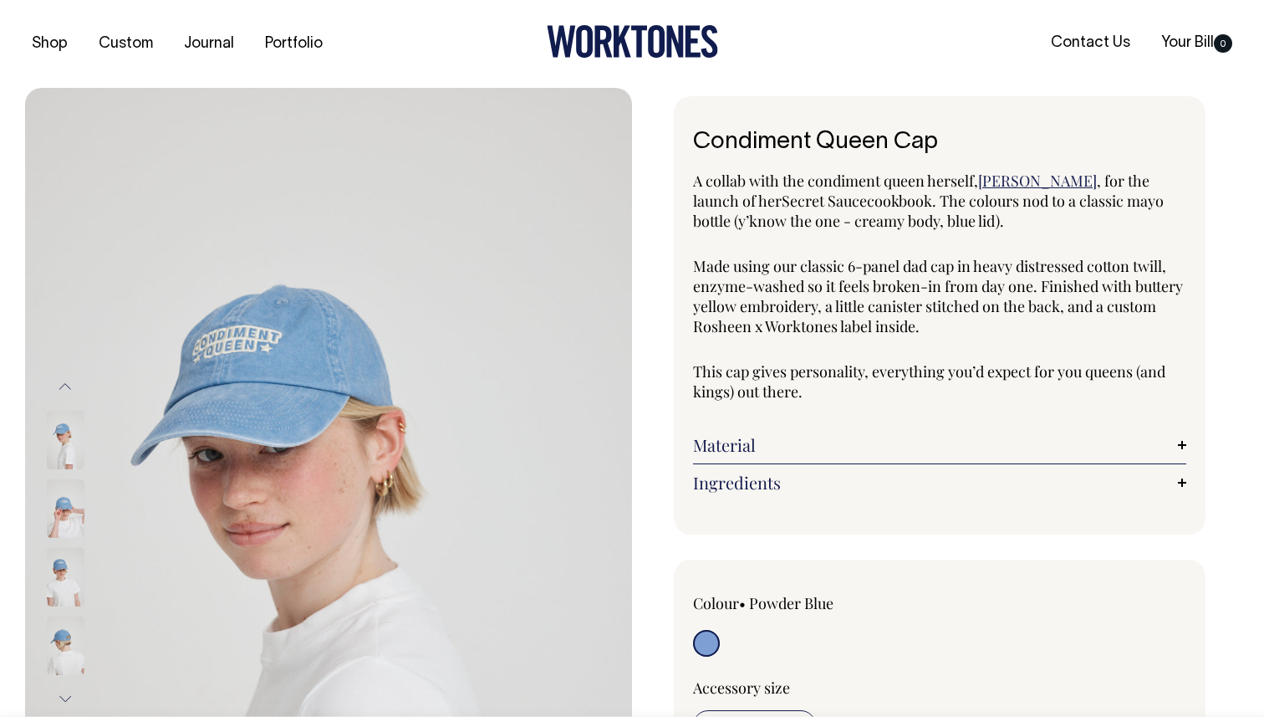
click at [56, 518] on img at bounding box center [66, 508] width 38 height 59
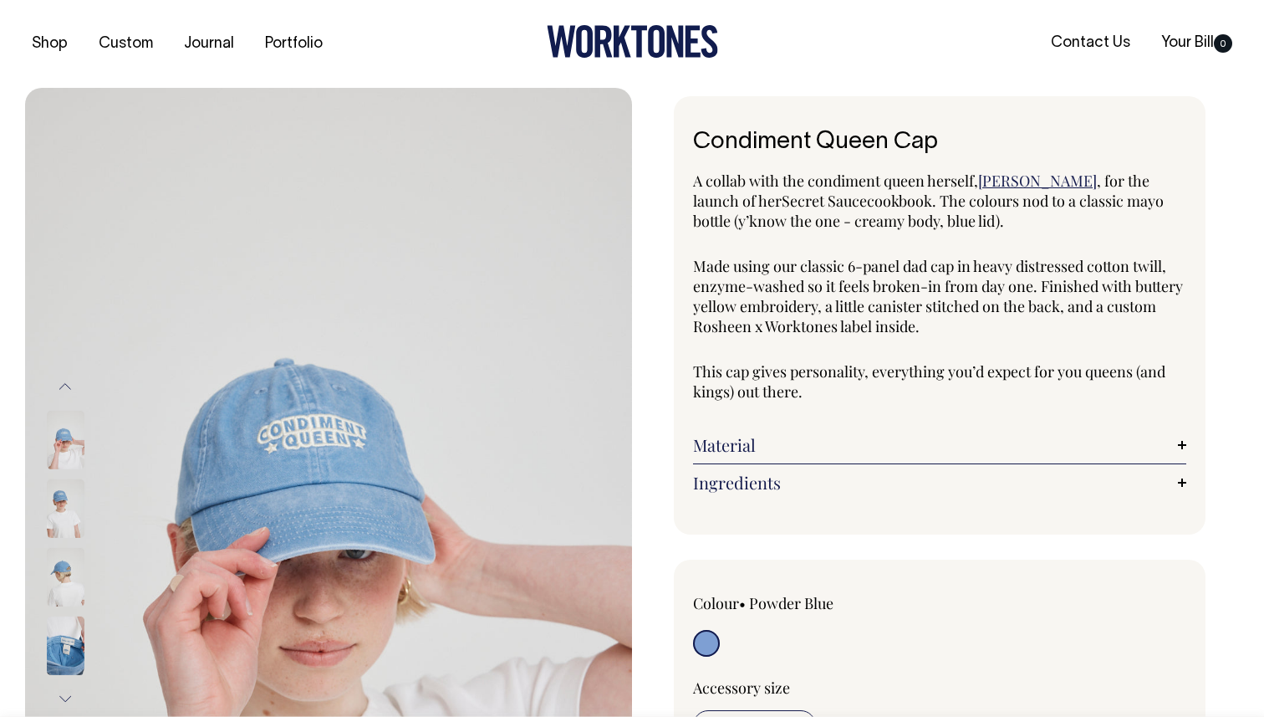
click at [57, 520] on img at bounding box center [66, 508] width 38 height 59
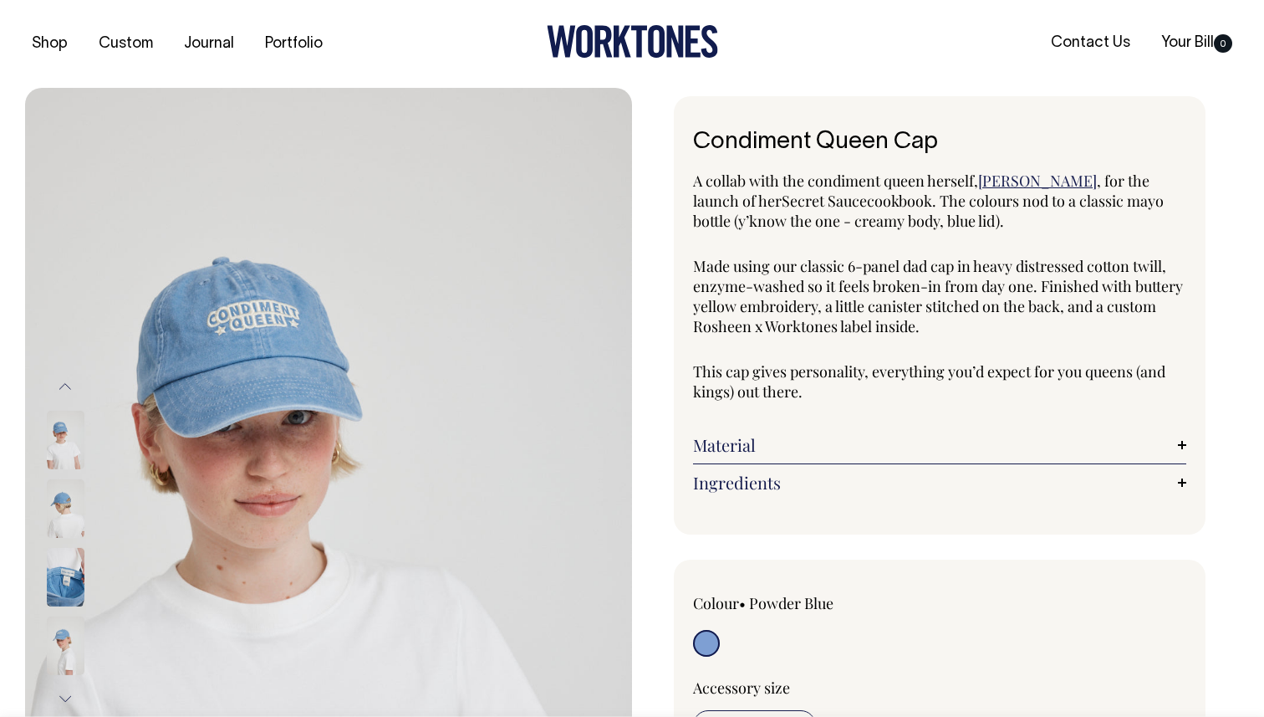
click at [59, 494] on img at bounding box center [66, 508] width 38 height 59
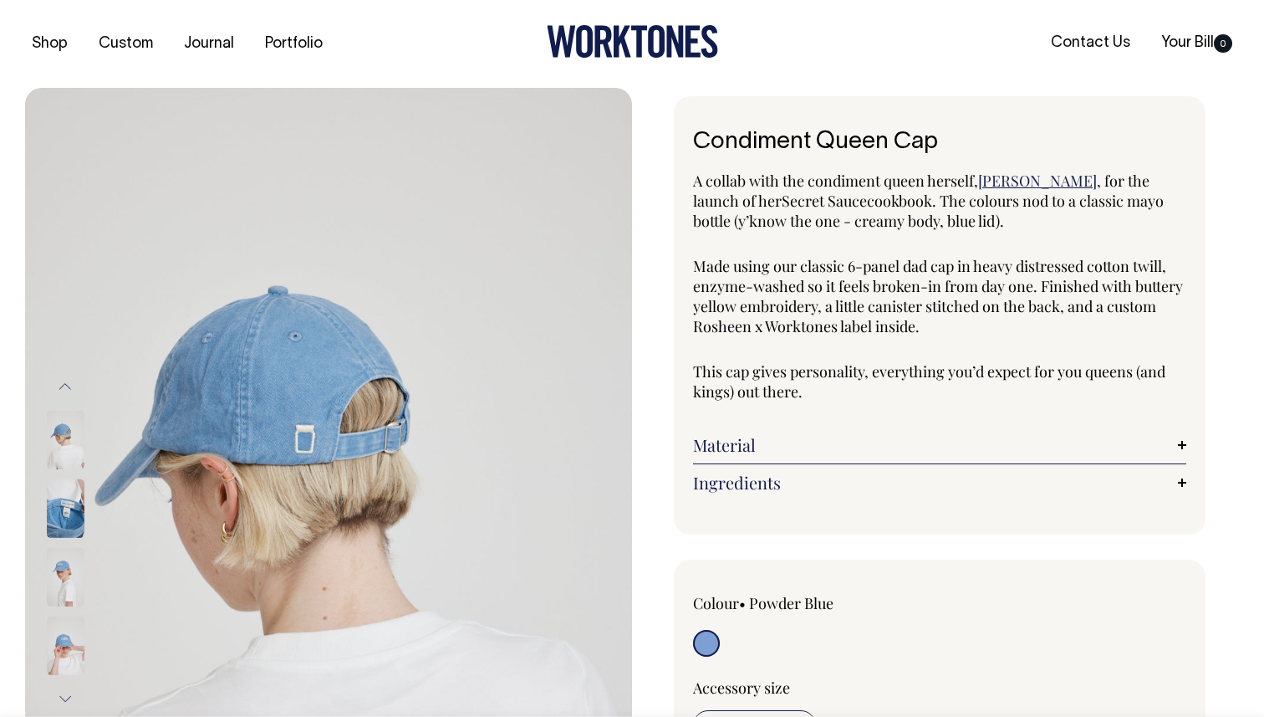
click at [54, 563] on img at bounding box center [66, 577] width 38 height 59
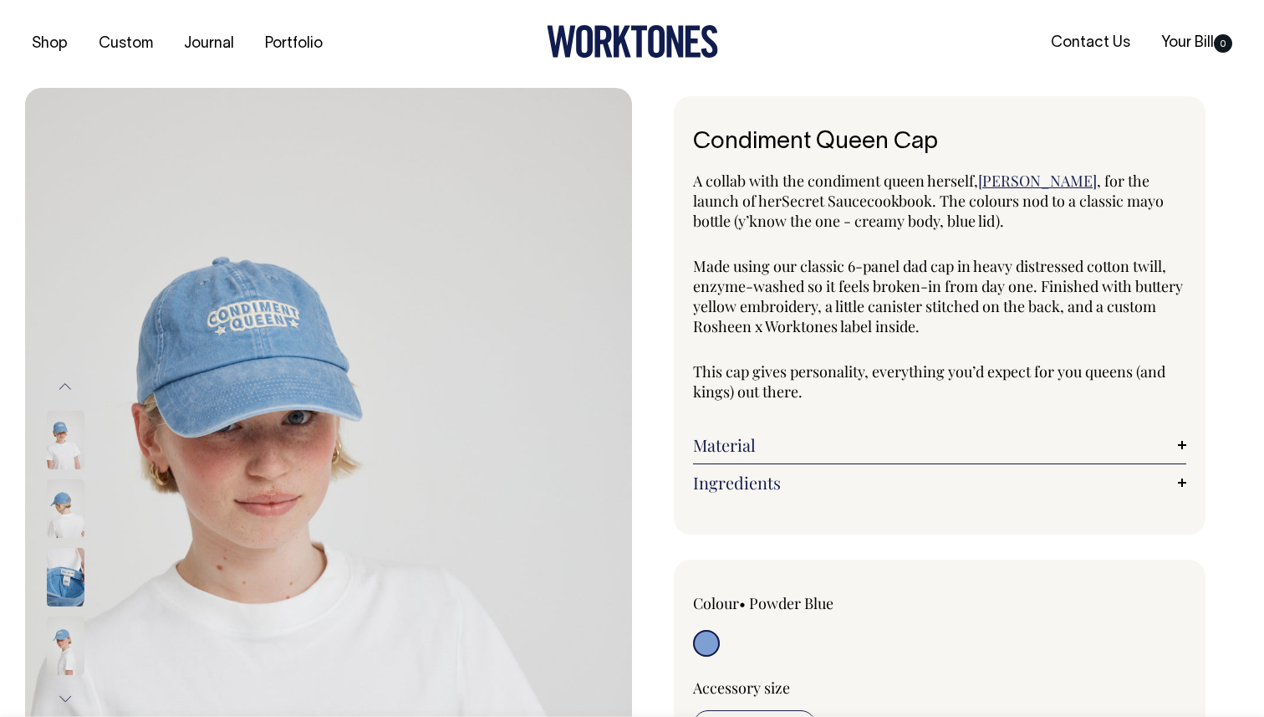
click at [61, 601] on img at bounding box center [66, 577] width 38 height 59
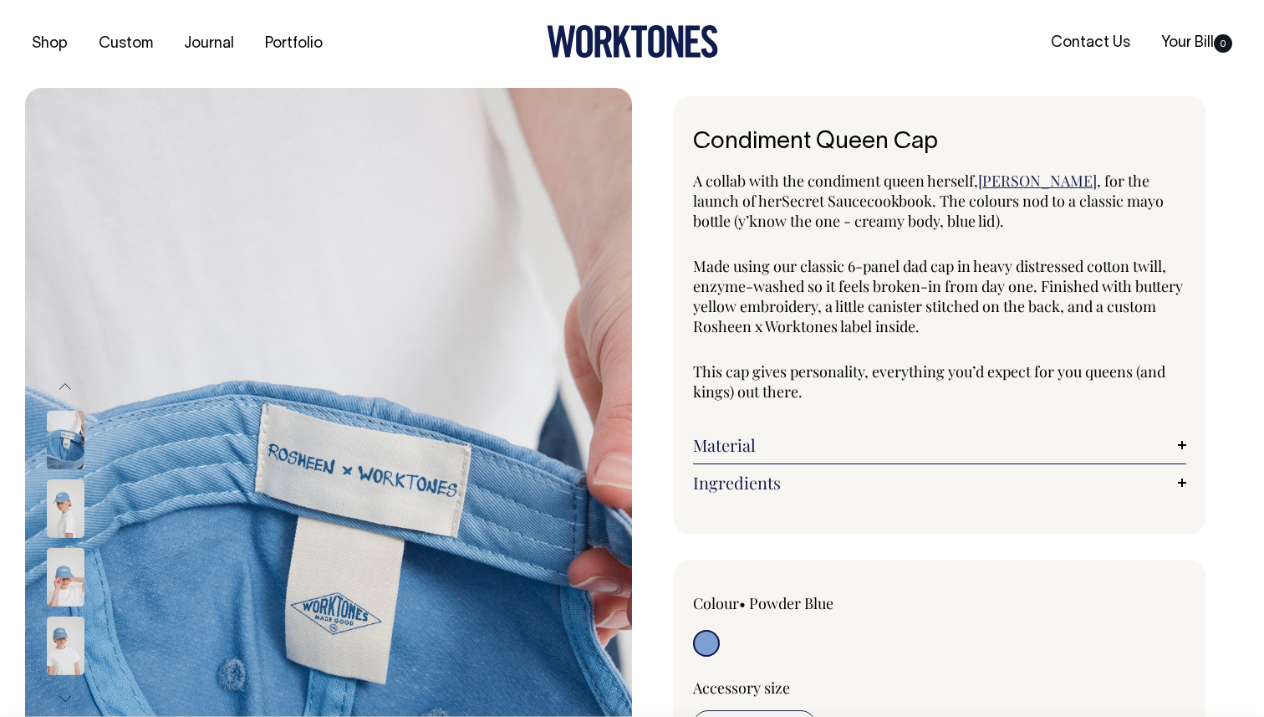
click at [58, 513] on img at bounding box center [66, 508] width 38 height 59
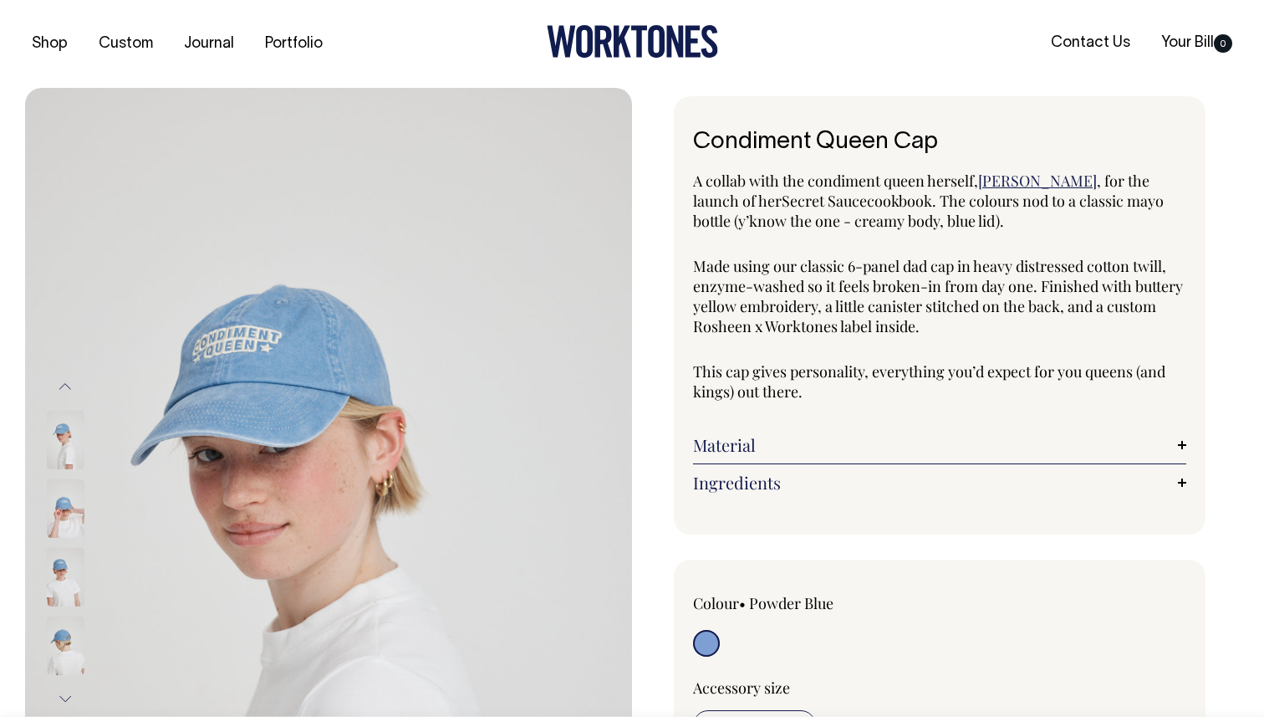
click at [61, 686] on button "Next" at bounding box center [65, 699] width 25 height 38
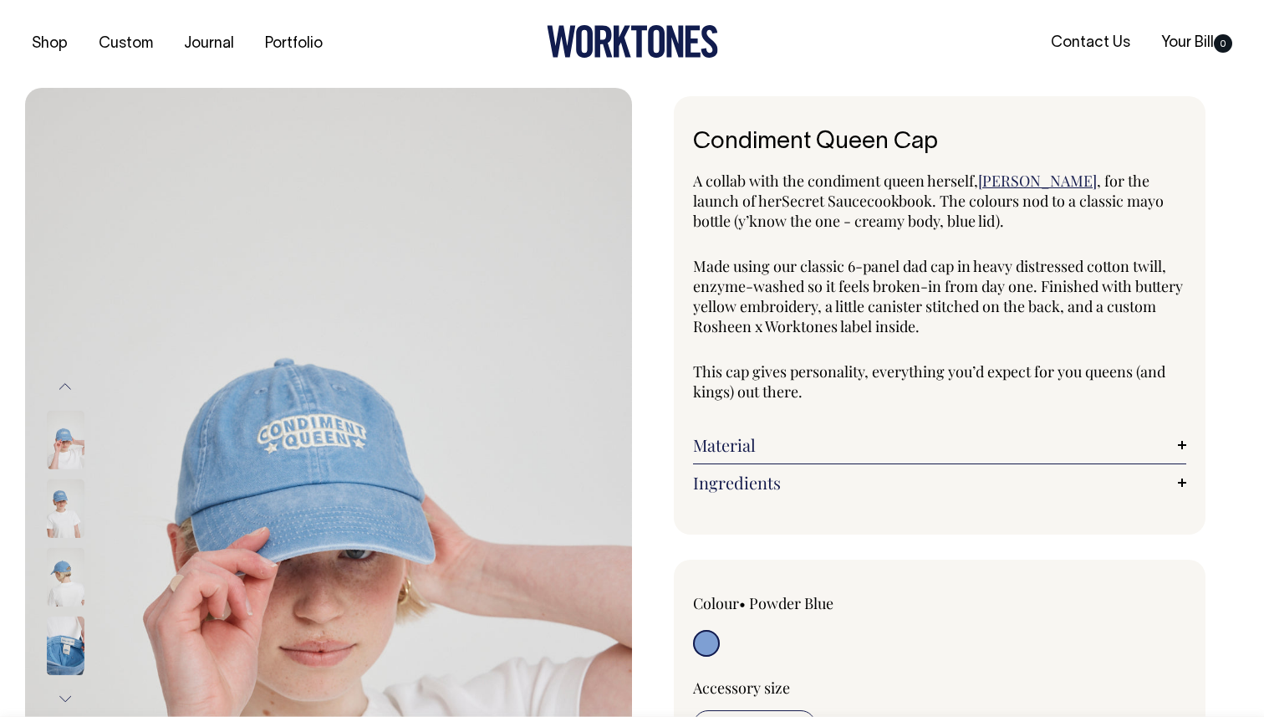
click at [61, 686] on button "Next" at bounding box center [65, 699] width 25 height 38
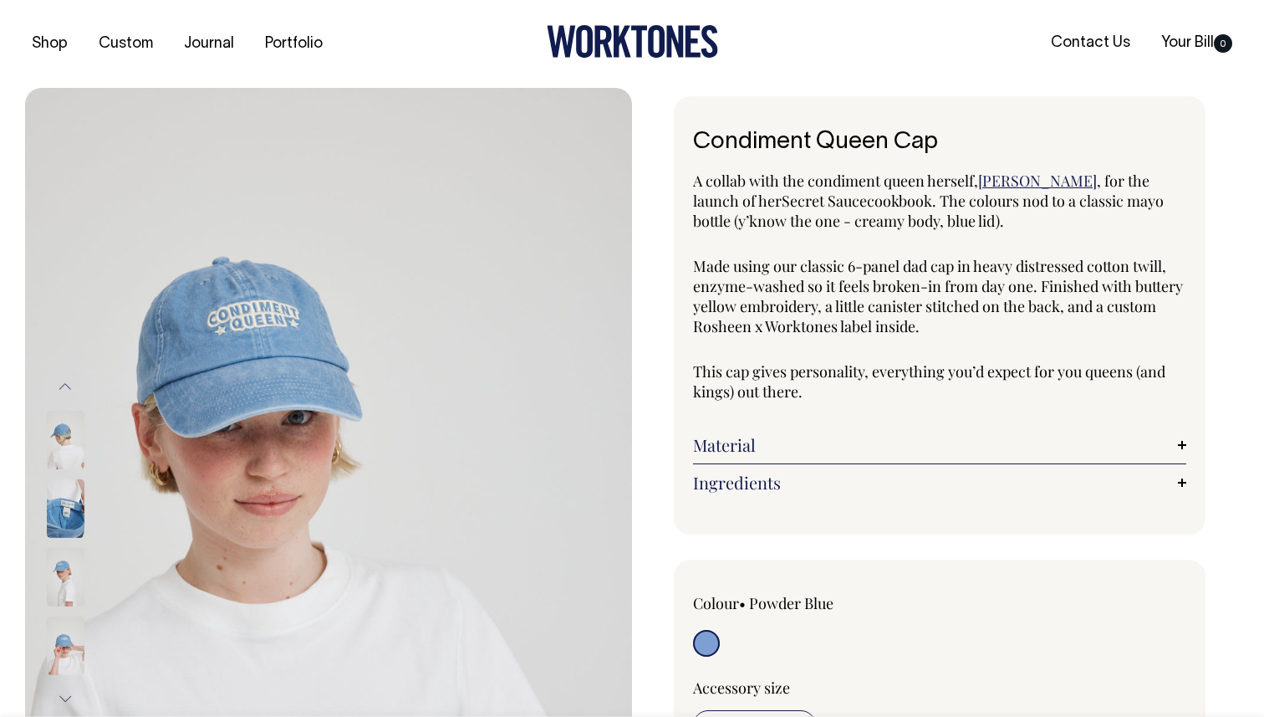
click at [61, 686] on button "Next" at bounding box center [65, 699] width 25 height 38
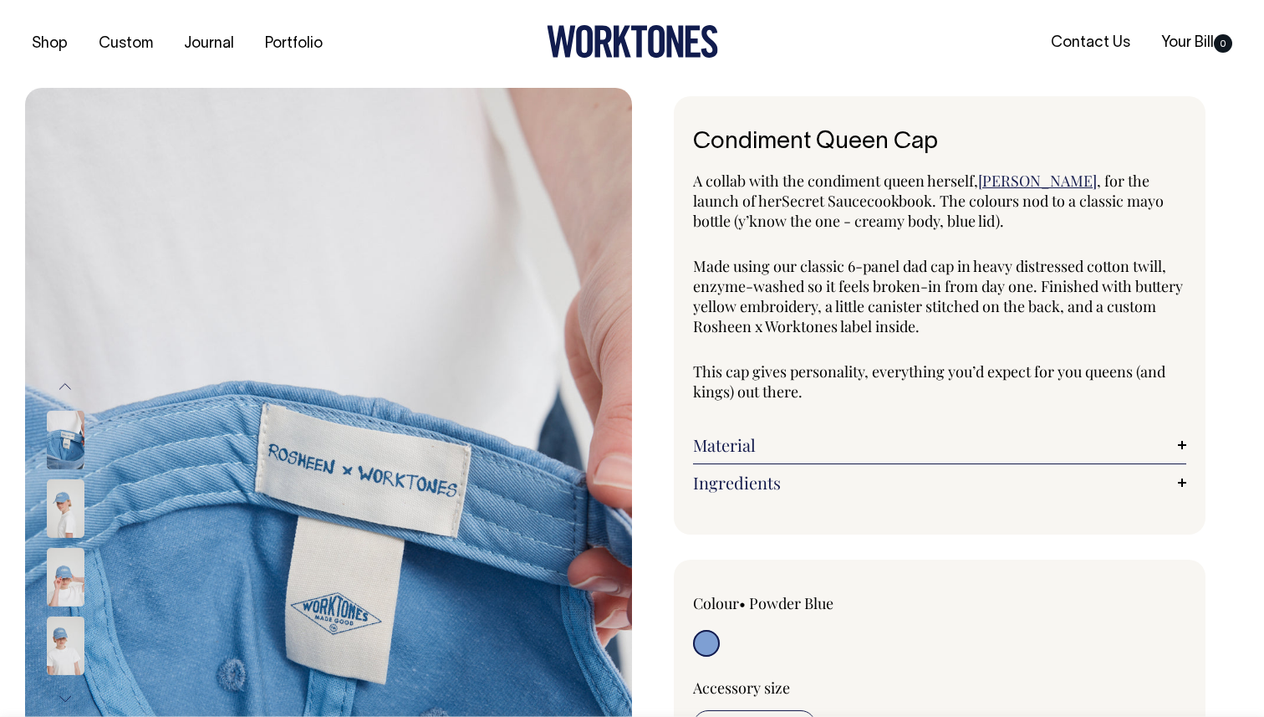
click at [61, 686] on button "Next" at bounding box center [65, 699] width 25 height 38
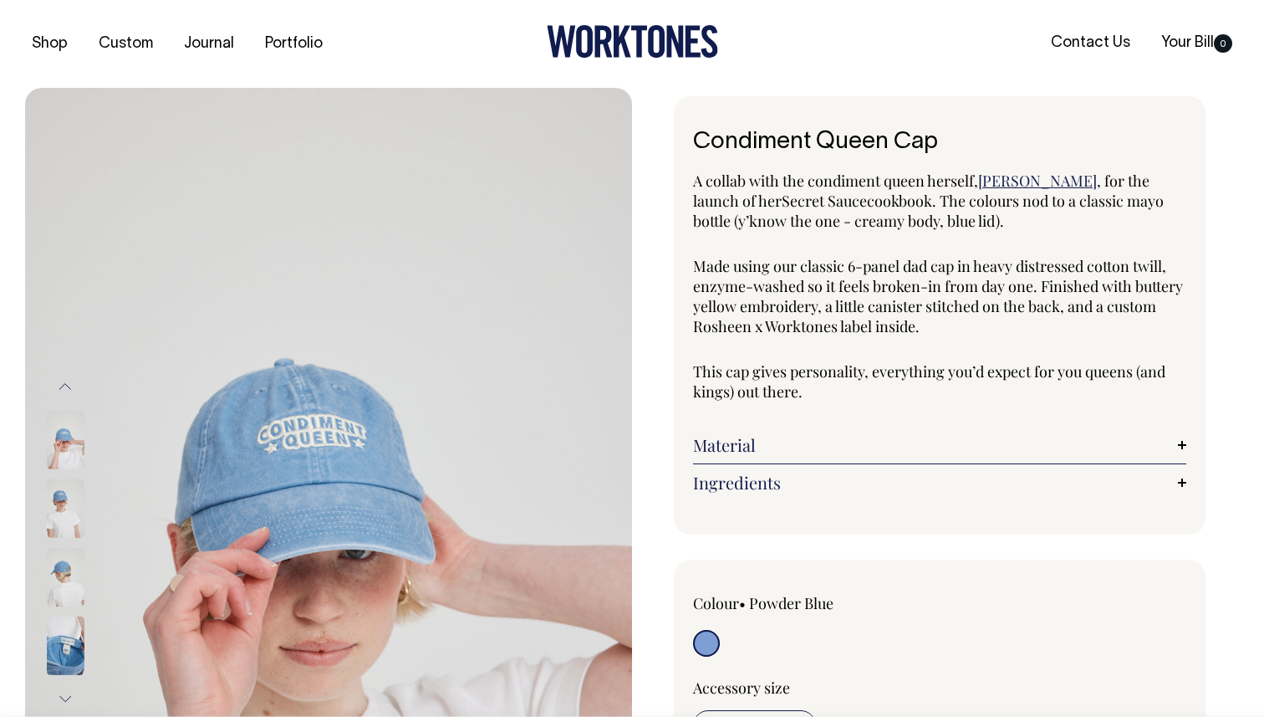
click at [61, 686] on button "Next" at bounding box center [65, 699] width 25 height 38
